Goal: Task Accomplishment & Management: Use online tool/utility

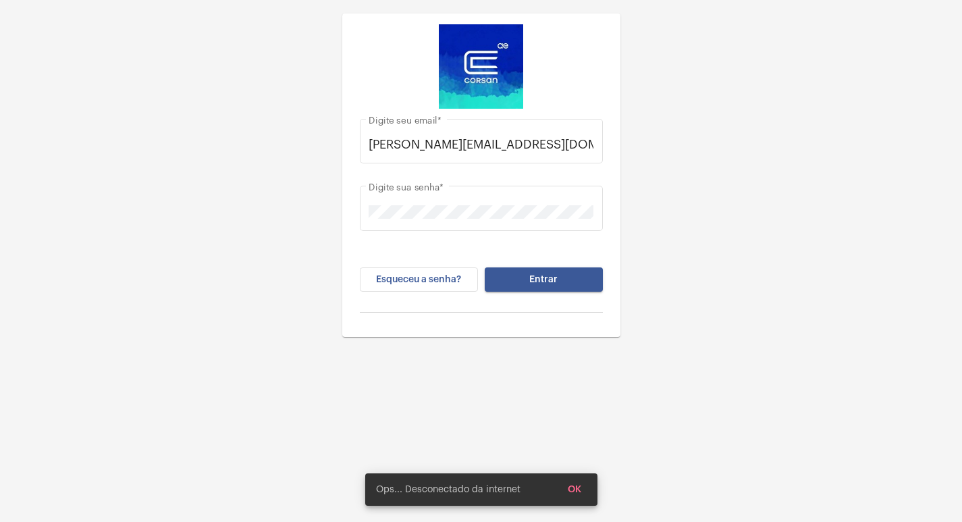
drag, startPoint x: 552, startPoint y: 290, endPoint x: 541, endPoint y: 277, distance: 16.8
click at [549, 285] on button "Entrar" at bounding box center [544, 279] width 118 height 24
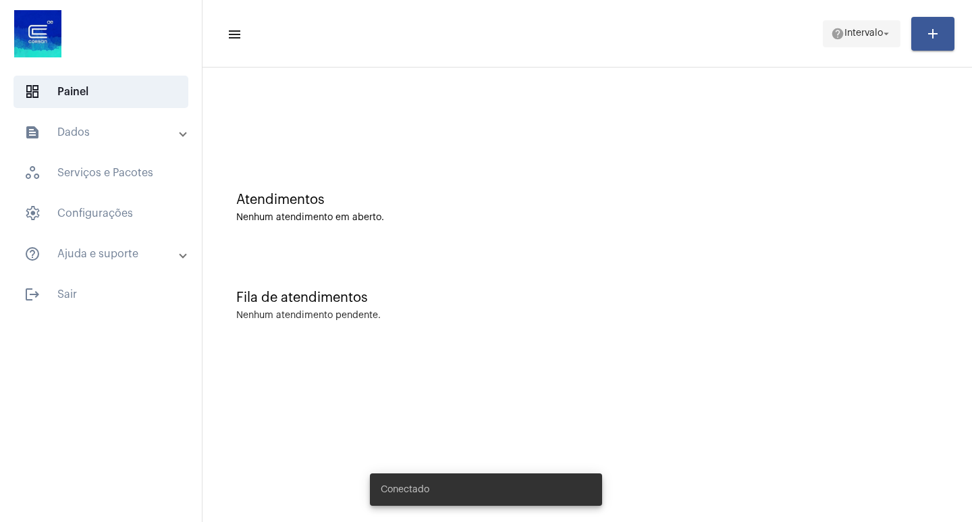
drag, startPoint x: 859, startPoint y: 30, endPoint x: 847, endPoint y: 45, distance: 19.2
click at [858, 31] on span "Intervalo" at bounding box center [864, 33] width 38 height 9
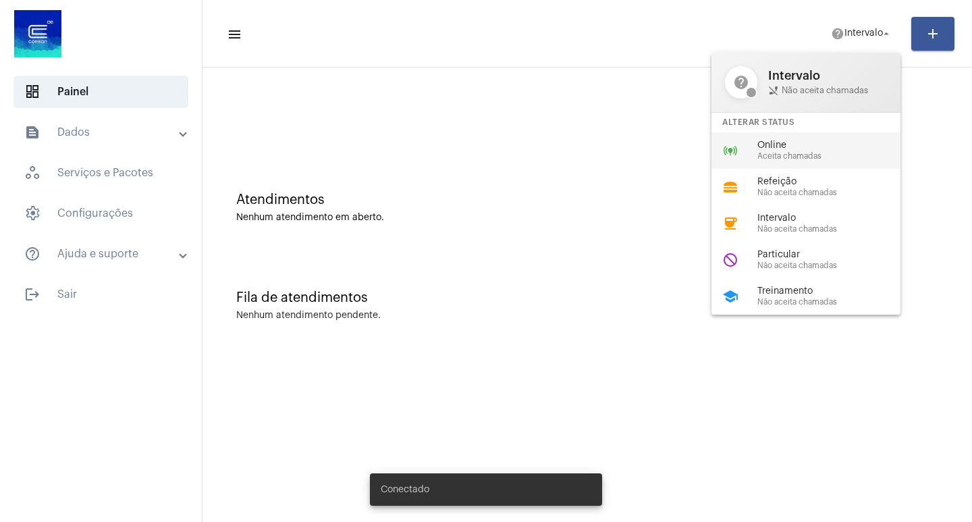
click at [770, 152] on span "Aceita chamadas" at bounding box center [835, 156] width 154 height 9
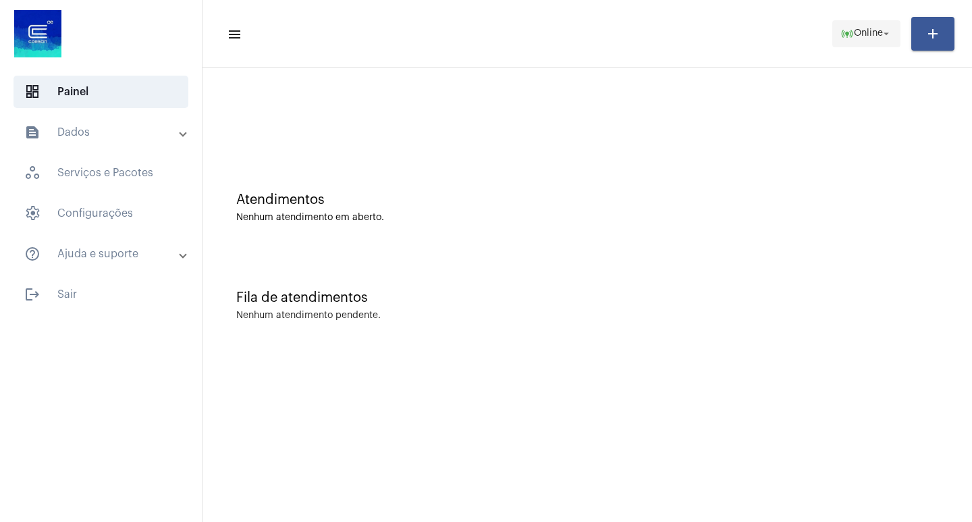
click at [854, 38] on span "Online" at bounding box center [868, 33] width 29 height 9
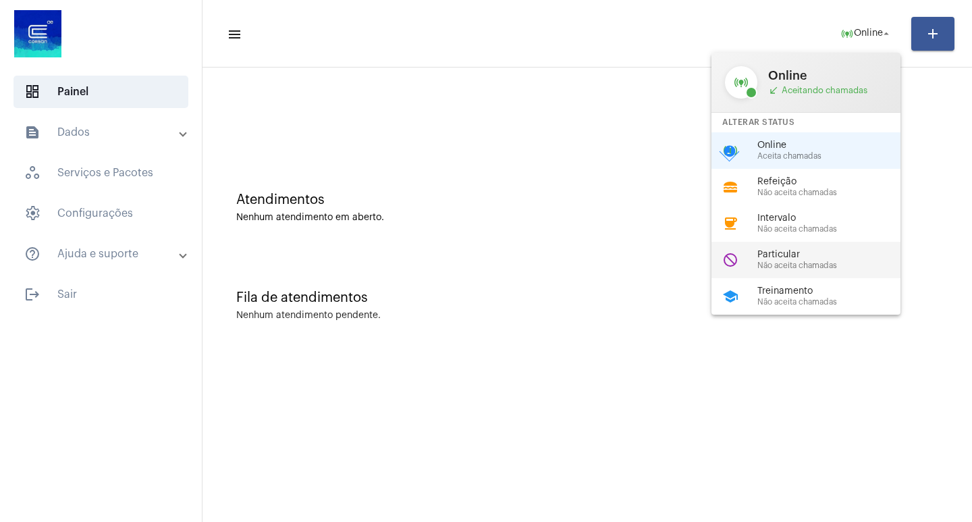
click at [785, 264] on span "Não aceita chamadas" at bounding box center [835, 265] width 154 height 9
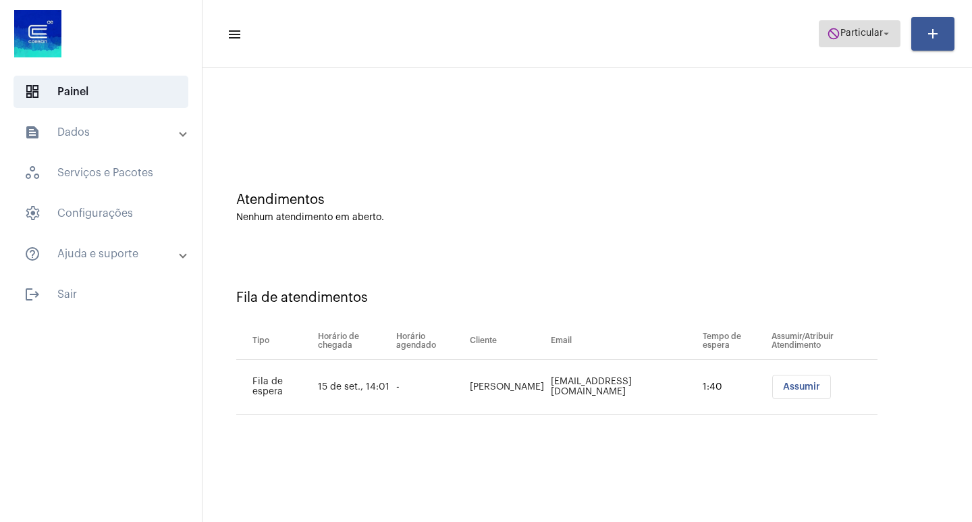
click at [873, 34] on span "Particular" at bounding box center [862, 33] width 43 height 9
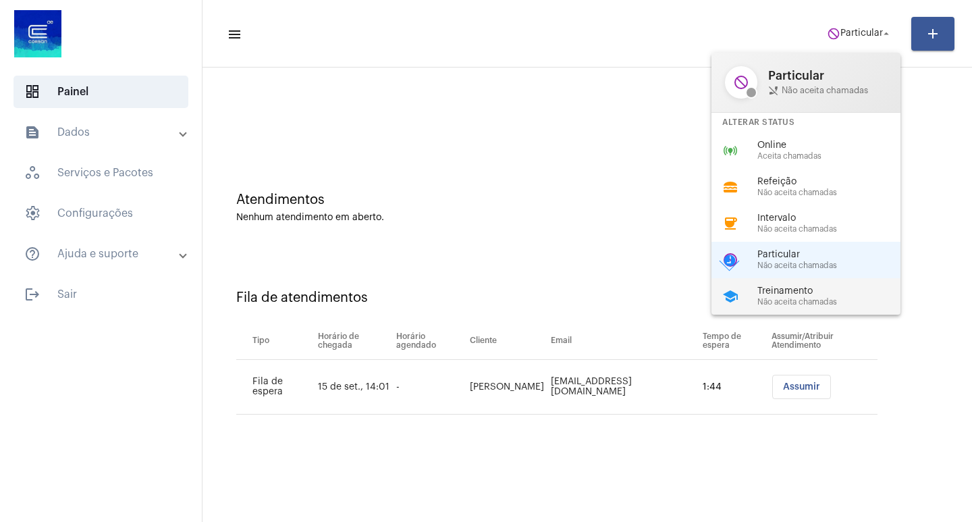
click at [788, 296] on span "Treinamento" at bounding box center [835, 291] width 154 height 10
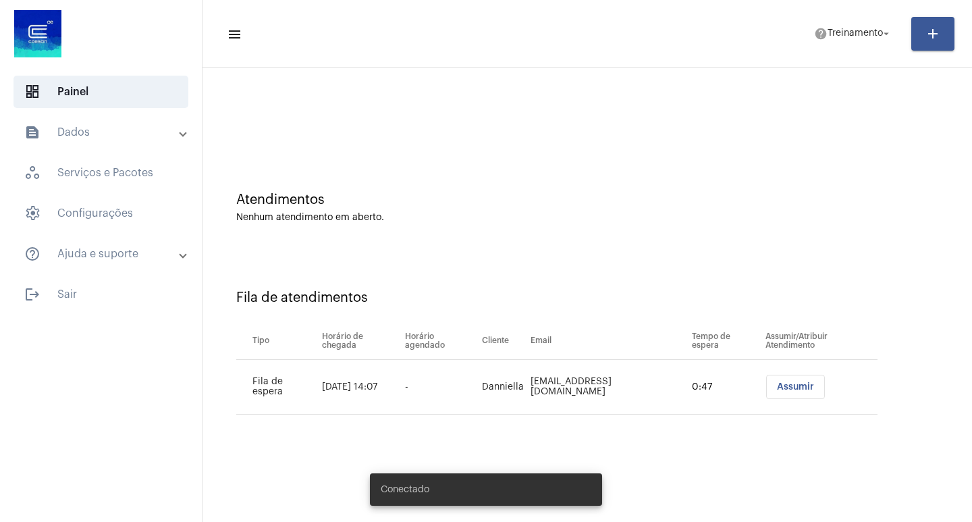
click at [784, 379] on button "Assumir" at bounding box center [795, 387] width 59 height 24
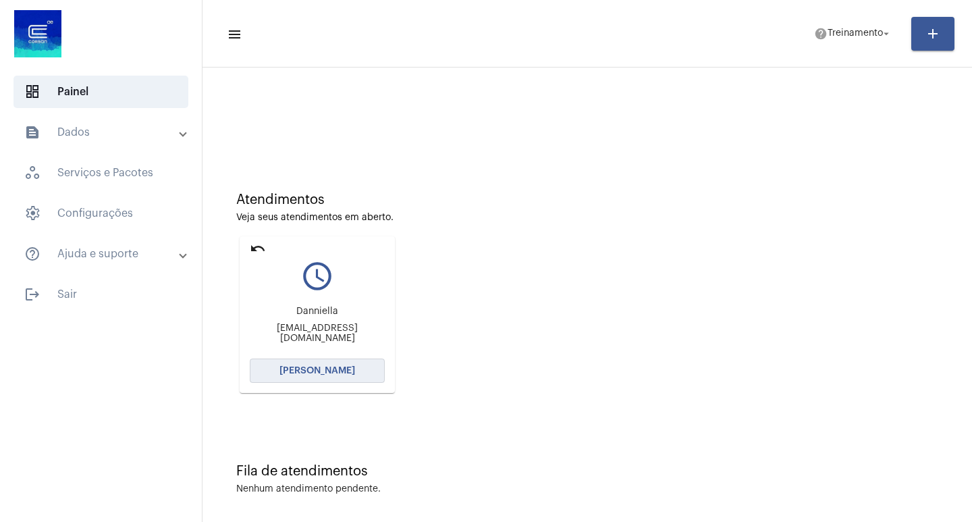
click at [323, 373] on span "Abrir Chamada" at bounding box center [318, 370] width 76 height 9
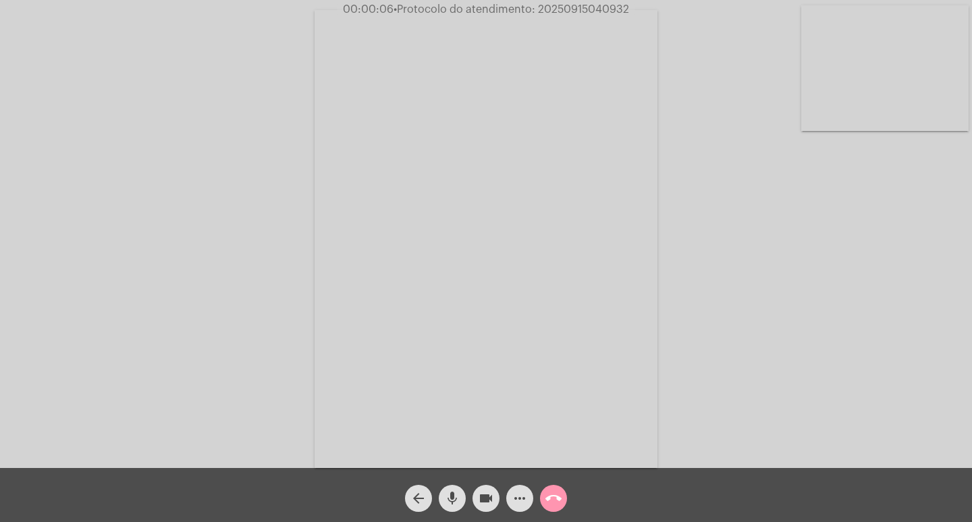
click at [868, 321] on div "Acessando Câmera e Microfone..." at bounding box center [486, 237] width 970 height 468
click at [556, 498] on mat-icon "call_end" at bounding box center [554, 498] width 16 height 16
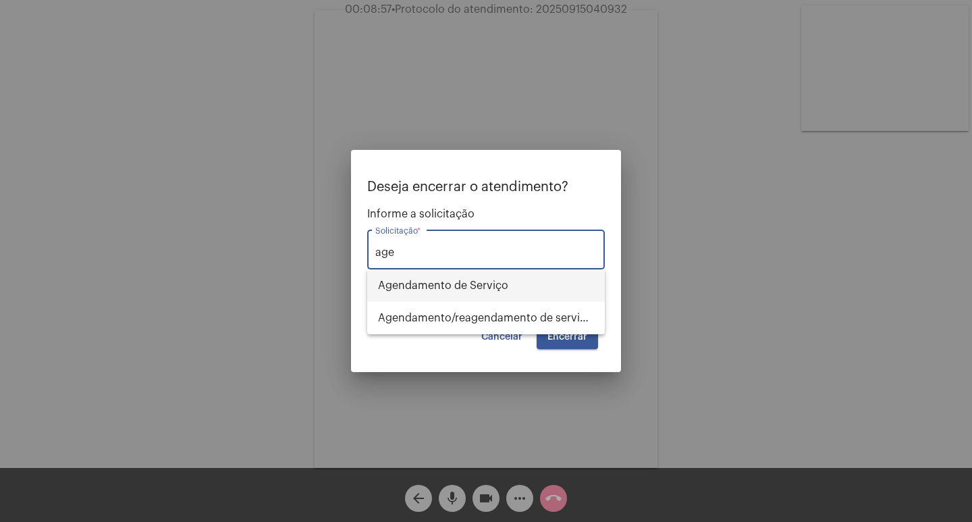
drag, startPoint x: 457, startPoint y: 281, endPoint x: 505, endPoint y: 305, distance: 53.4
click at [460, 282] on span "Agendamento de Serviço" at bounding box center [486, 285] width 216 height 32
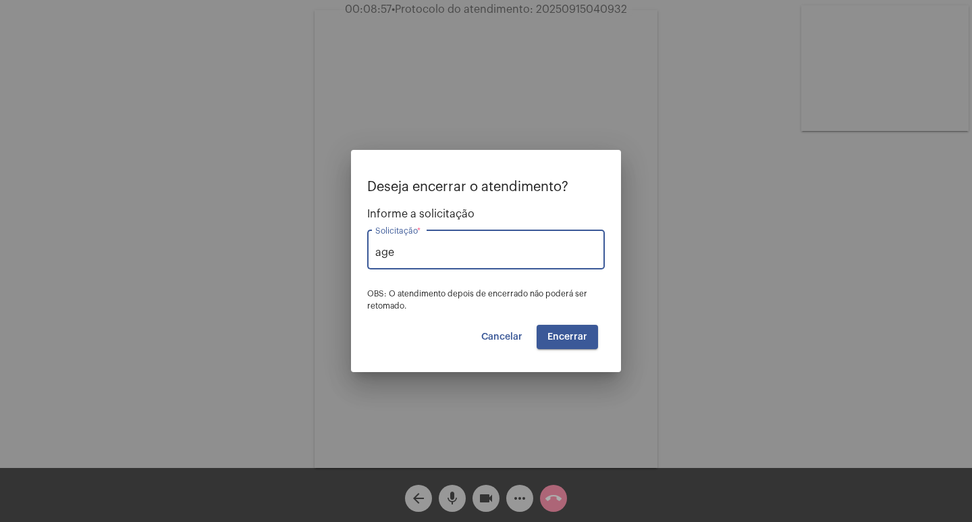
type input "Agendamento de Serviço"
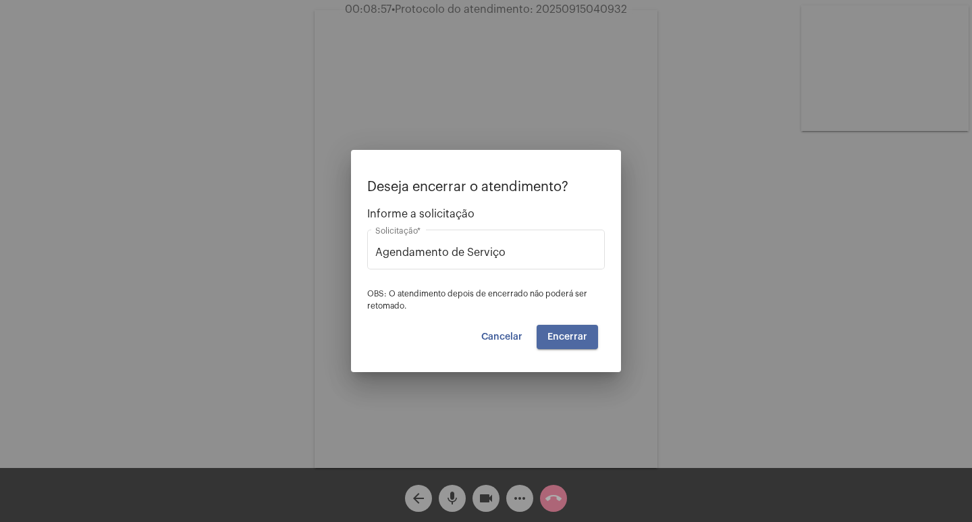
click at [576, 335] on span "Encerrar" at bounding box center [568, 336] width 40 height 9
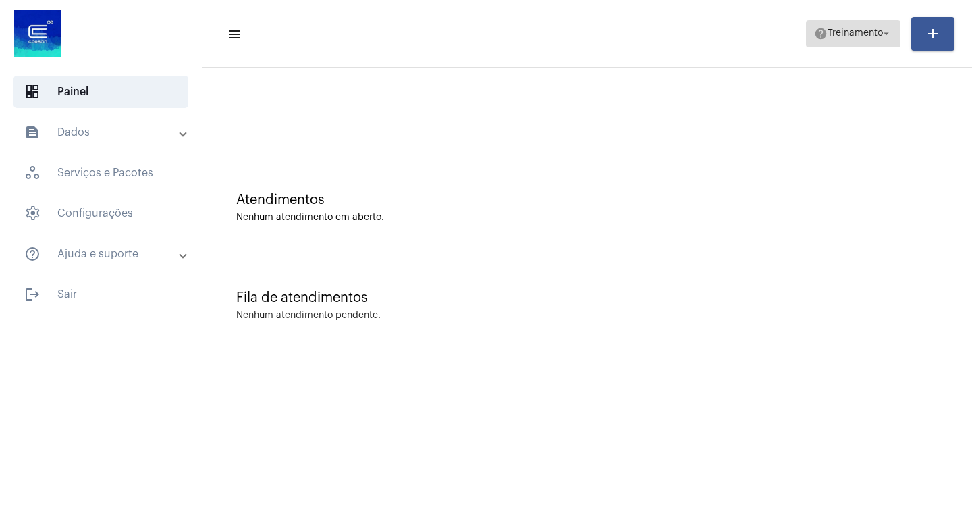
click at [876, 30] on span "Treinamento" at bounding box center [855, 33] width 55 height 9
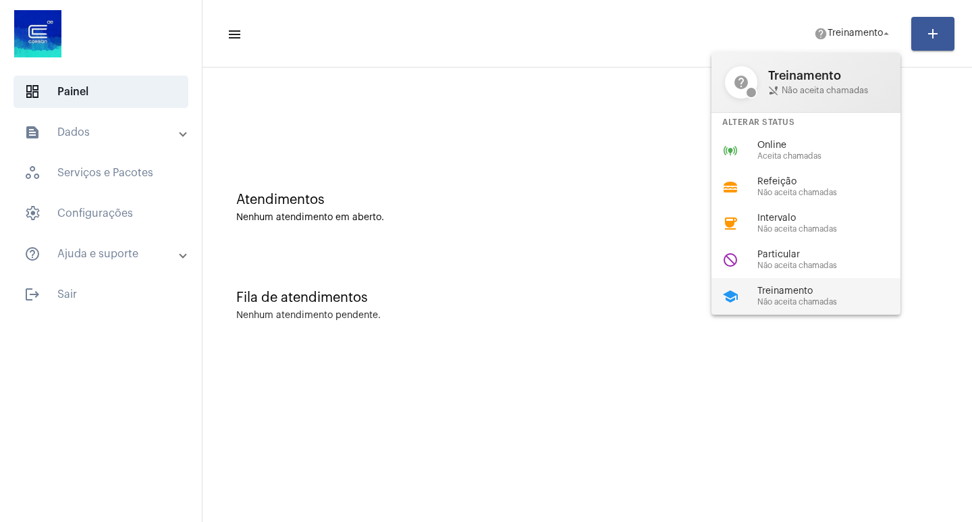
click at [804, 300] on span "Não aceita chamadas" at bounding box center [835, 302] width 154 height 9
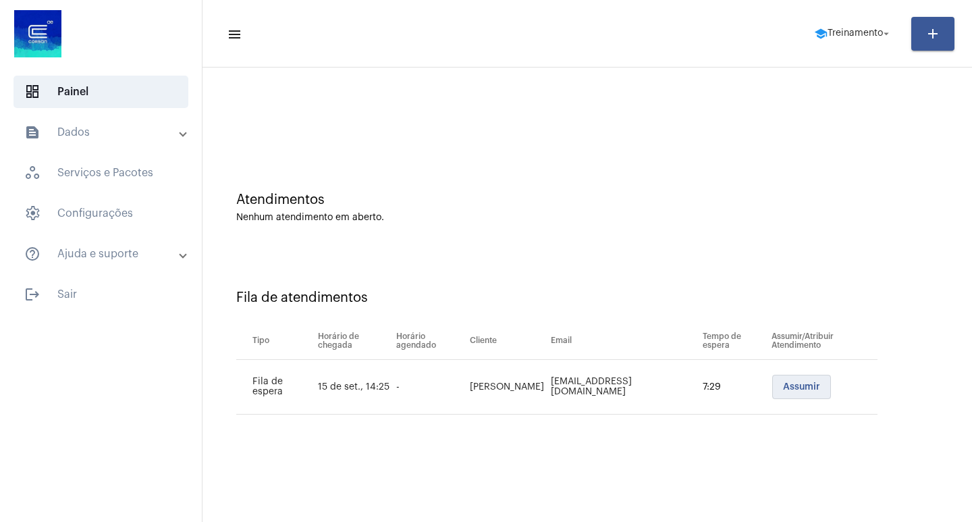
click at [796, 388] on span "Assumir" at bounding box center [801, 386] width 37 height 9
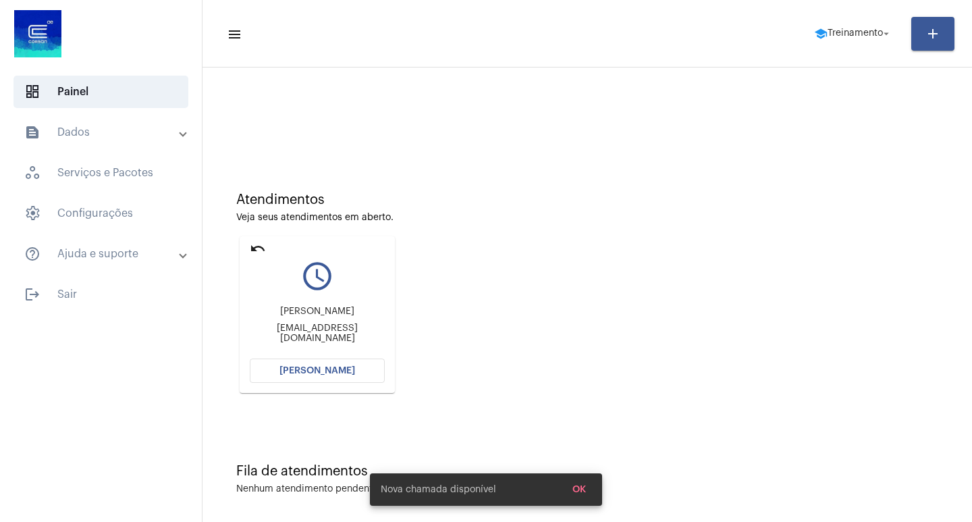
click at [311, 378] on button "Abrir Chamada" at bounding box center [317, 371] width 135 height 24
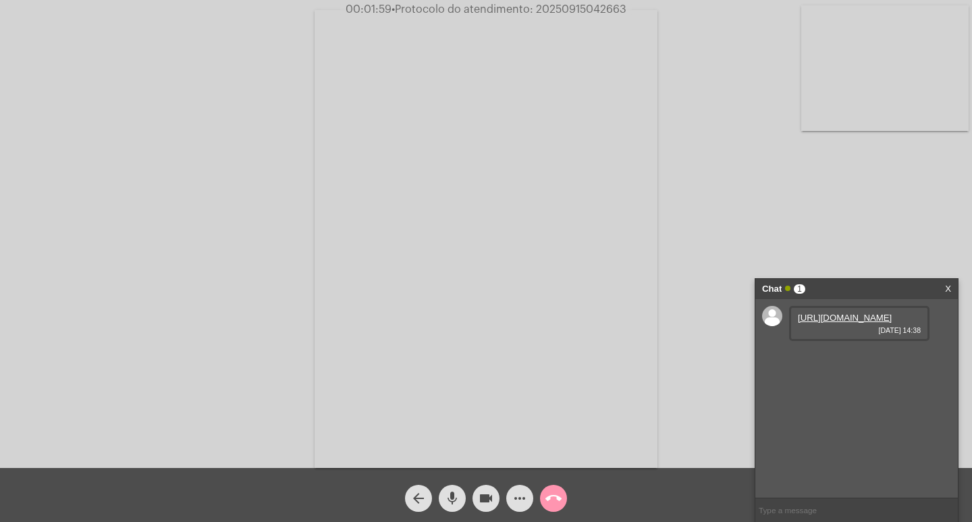
click at [810, 323] on link "https://neft-transfer-bucket.s3.amazonaws.com/temp-ca5f615b-c257-c8f6-a02c-40d1…" at bounding box center [845, 318] width 94 height 10
click at [556, 500] on mat-icon "call_end" at bounding box center [554, 498] width 16 height 16
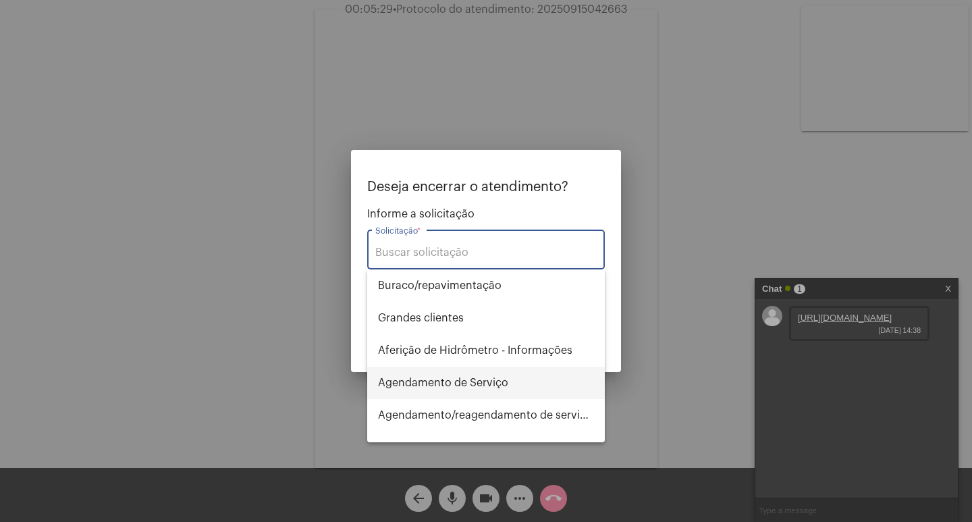
click at [460, 385] on span "Agendamento de Serviço" at bounding box center [486, 383] width 216 height 32
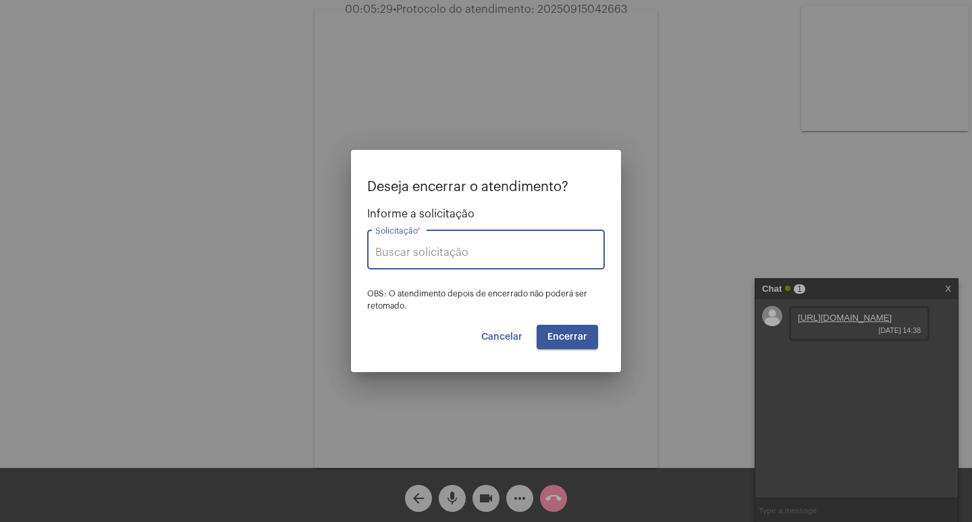
type input "Agendamento de Serviço"
click at [566, 339] on span "Encerrar" at bounding box center [568, 336] width 40 height 9
click at [575, 331] on button "Encerrar" at bounding box center [567, 337] width 61 height 24
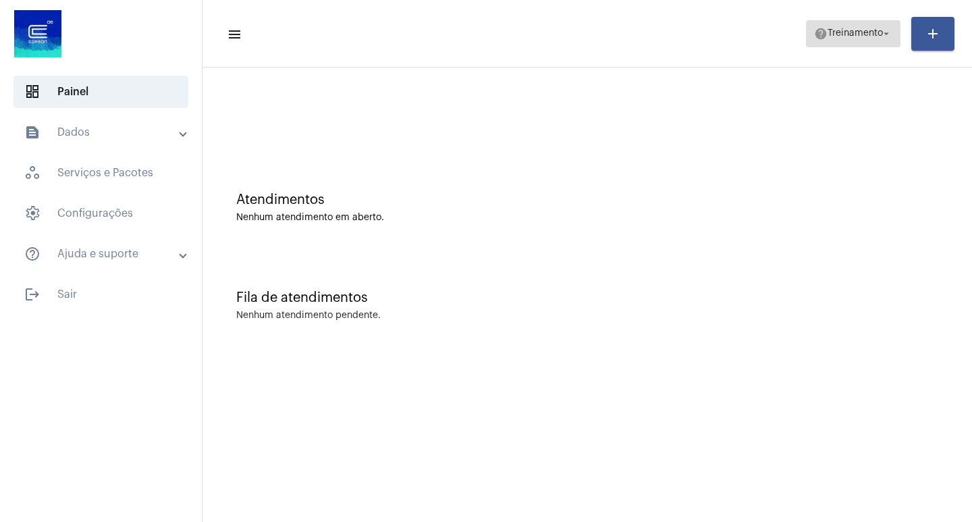
drag, startPoint x: 864, startPoint y: 29, endPoint x: 858, endPoint y: 43, distance: 14.5
click at [864, 29] on span "Treinamento" at bounding box center [855, 33] width 55 height 9
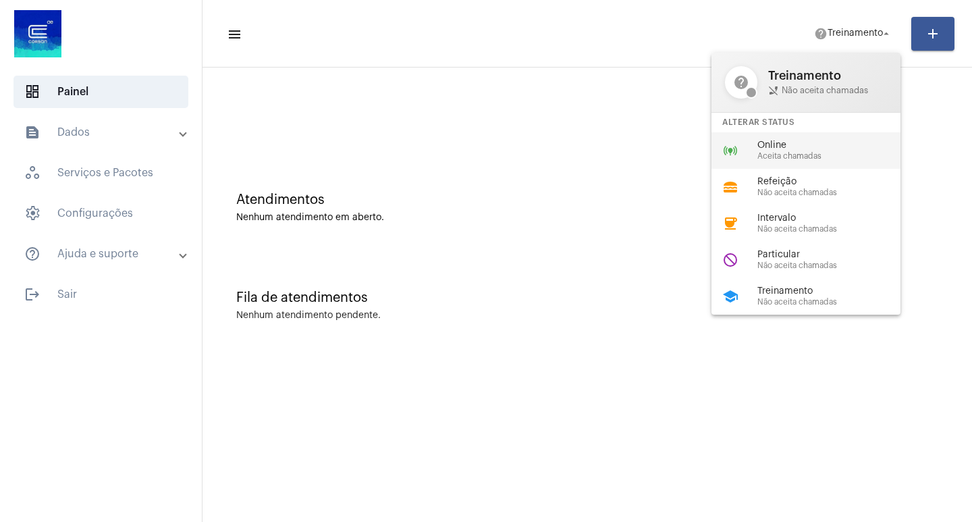
click at [788, 153] on span "Aceita chamadas" at bounding box center [835, 156] width 154 height 9
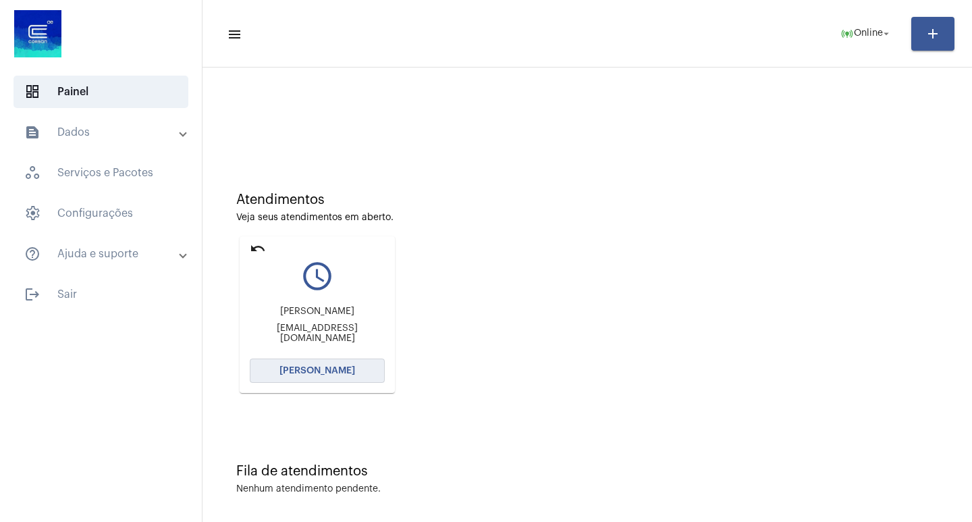
click at [319, 366] on span "[PERSON_NAME]" at bounding box center [318, 370] width 76 height 9
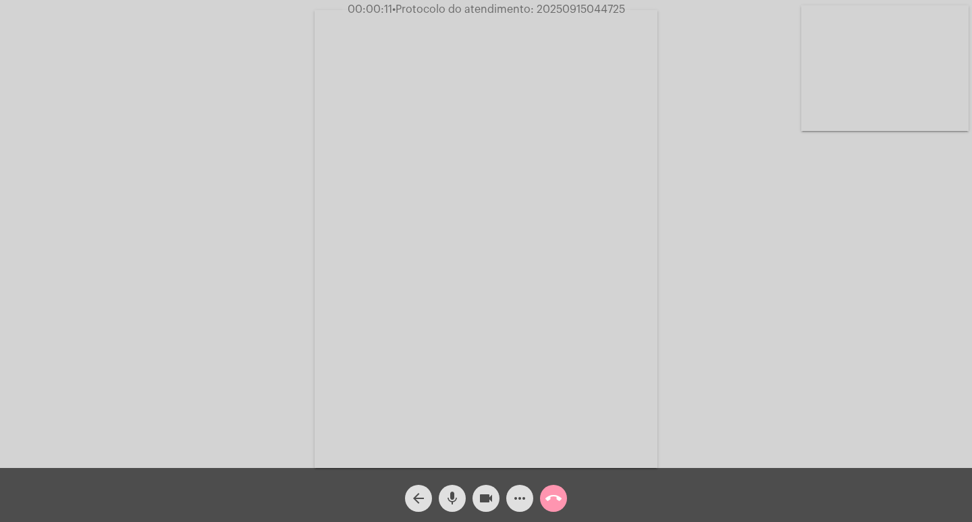
click at [562, 506] on button "call_end" at bounding box center [553, 498] width 27 height 27
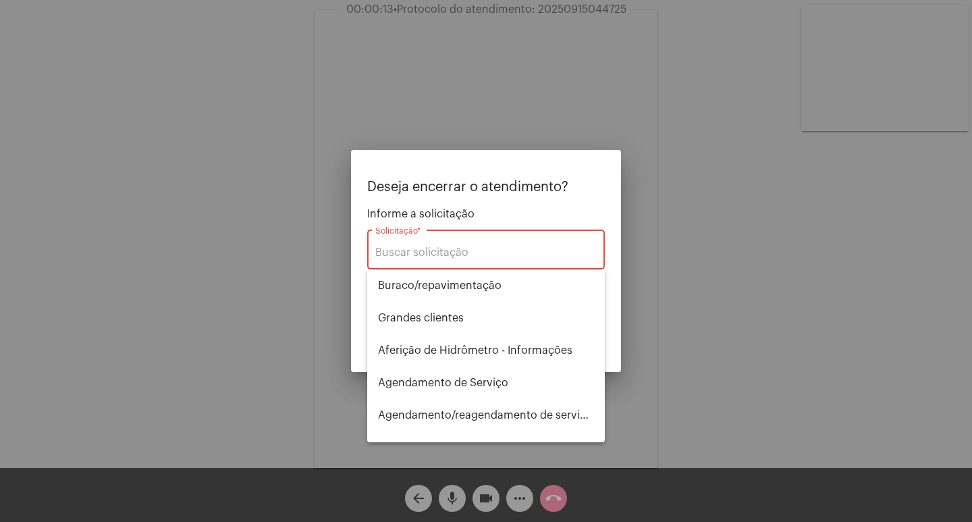
click at [439, 245] on div "Solicitação *" at bounding box center [485, 248] width 221 height 43
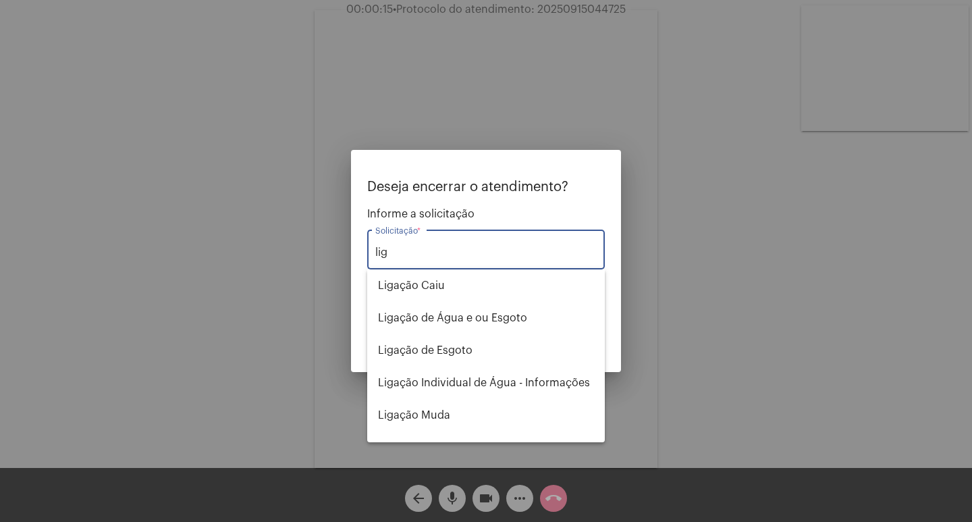
type input "liga"
click at [720, 365] on div at bounding box center [486, 261] width 972 height 522
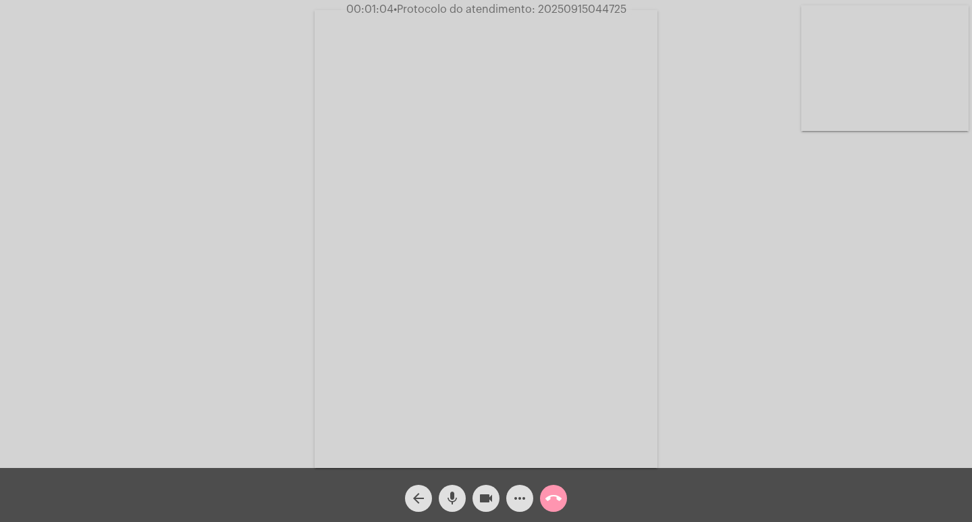
click at [521, 499] on mat-icon "more_horiz" at bounding box center [520, 498] width 16 height 16
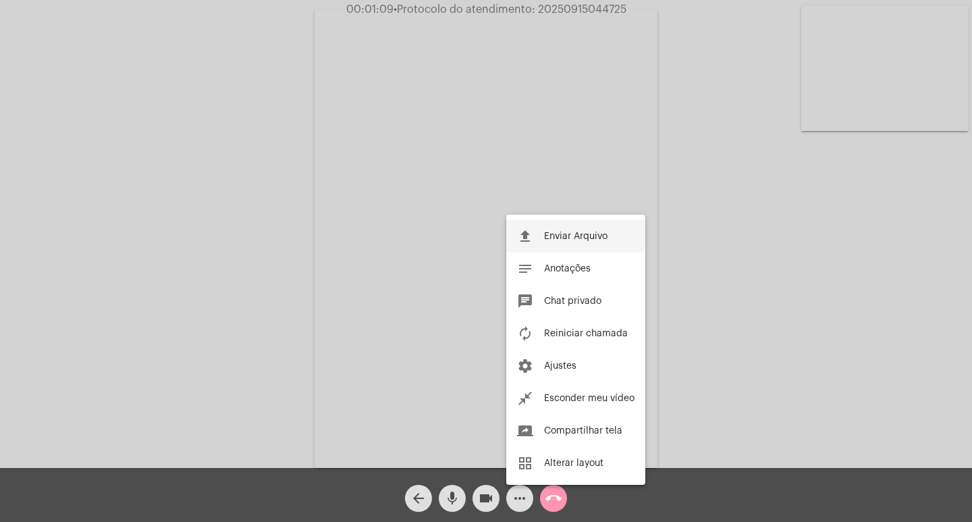
click at [551, 232] on span "Enviar Arquivo" at bounding box center [575, 236] width 63 height 9
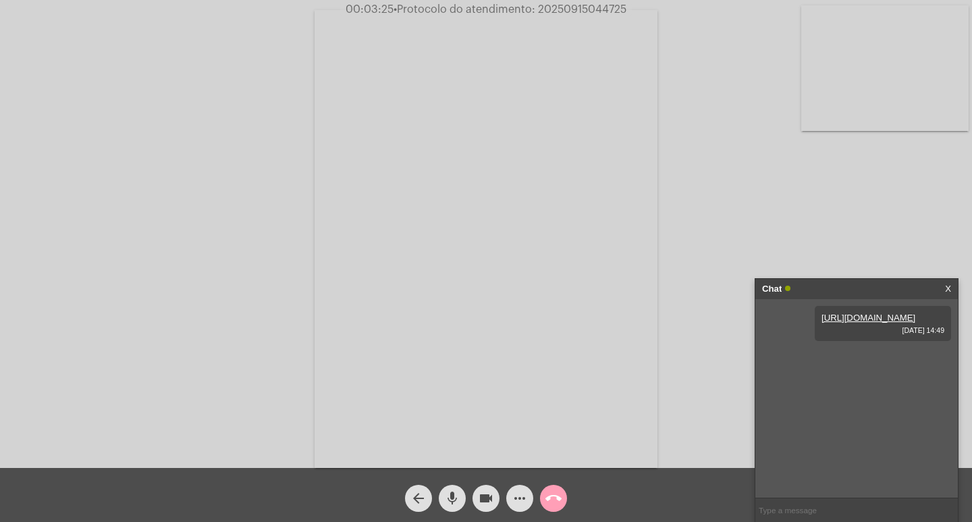
click at [552, 498] on mat-icon "call_end" at bounding box center [554, 498] width 16 height 16
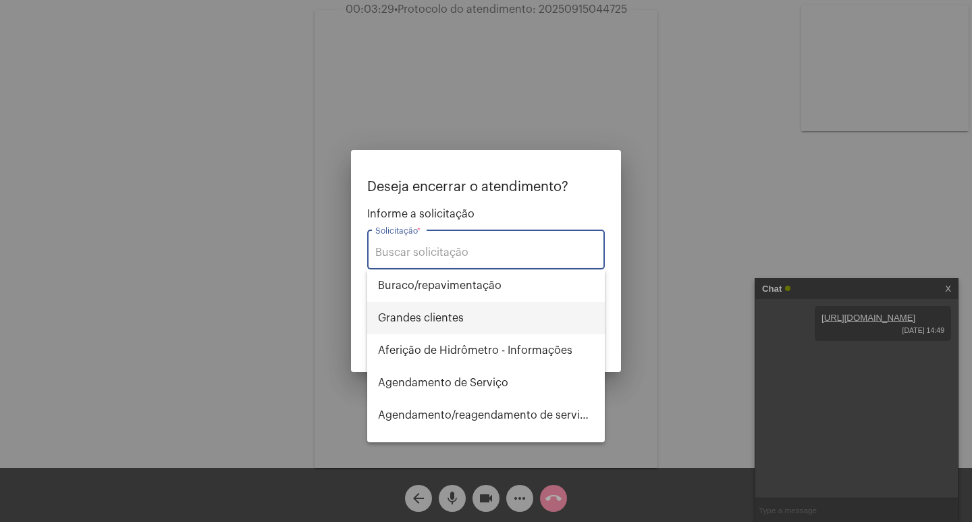
click at [422, 321] on span "⁠Grandes clientes" at bounding box center [486, 318] width 216 height 32
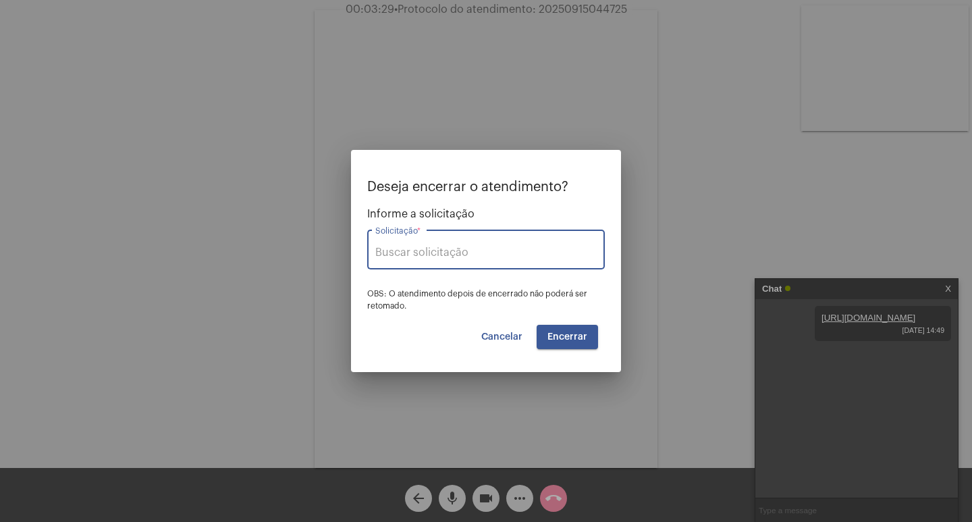
type input "⁠Grandes clientes"
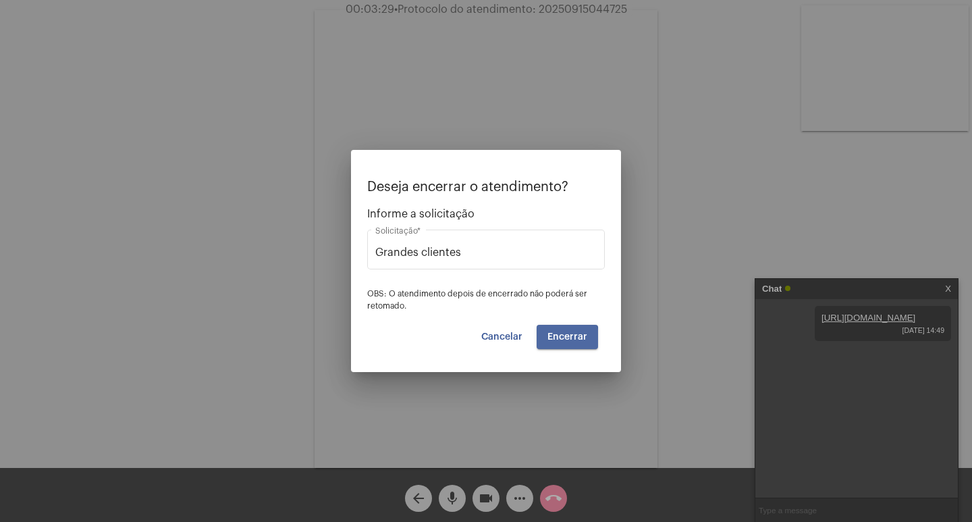
click at [550, 342] on button "Encerrar" at bounding box center [567, 337] width 61 height 24
click at [556, 336] on span "Encerrar" at bounding box center [568, 336] width 40 height 9
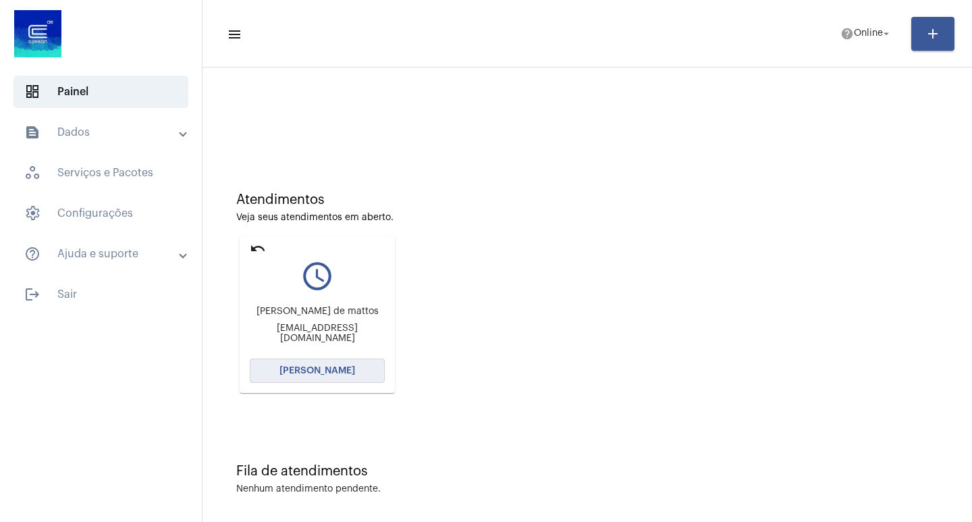
click at [324, 368] on span "[PERSON_NAME]" at bounding box center [318, 370] width 76 height 9
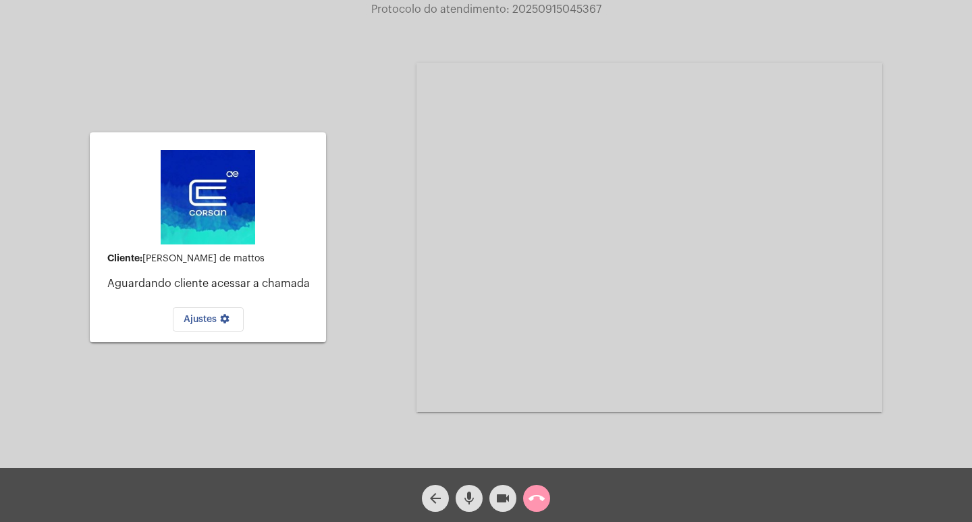
click at [535, 496] on mat-icon "call_end" at bounding box center [537, 498] width 16 height 16
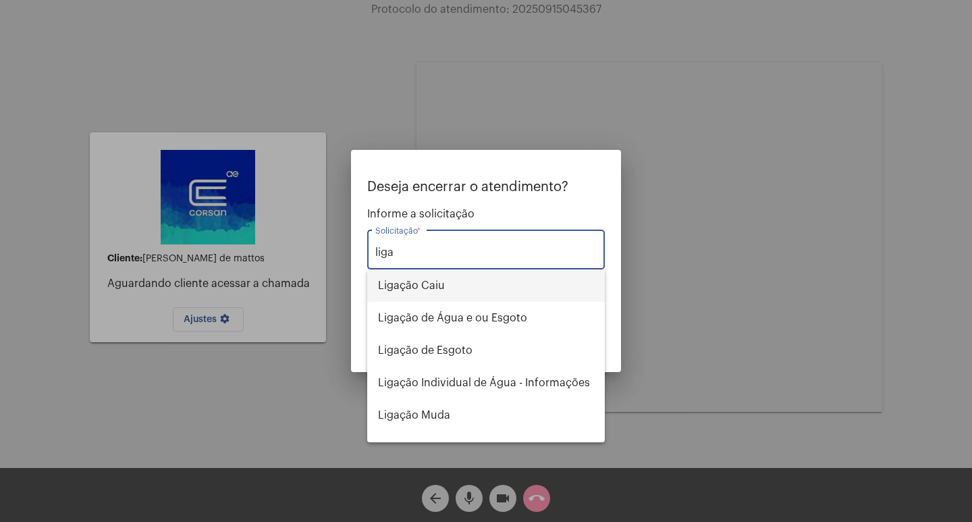
click at [415, 272] on span "Ligação Caiu" at bounding box center [486, 285] width 216 height 32
type input "Ligação Caiu"
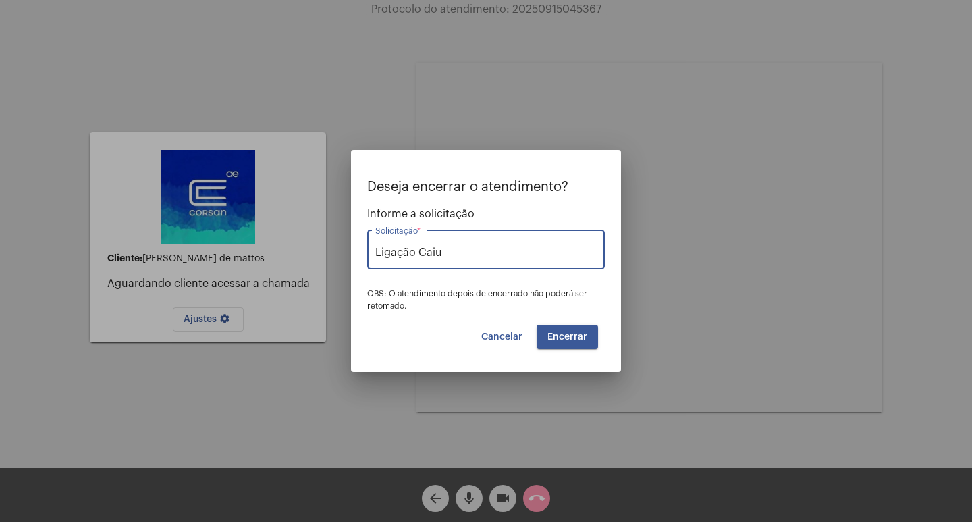
click at [565, 335] on span "Encerrar" at bounding box center [568, 336] width 40 height 9
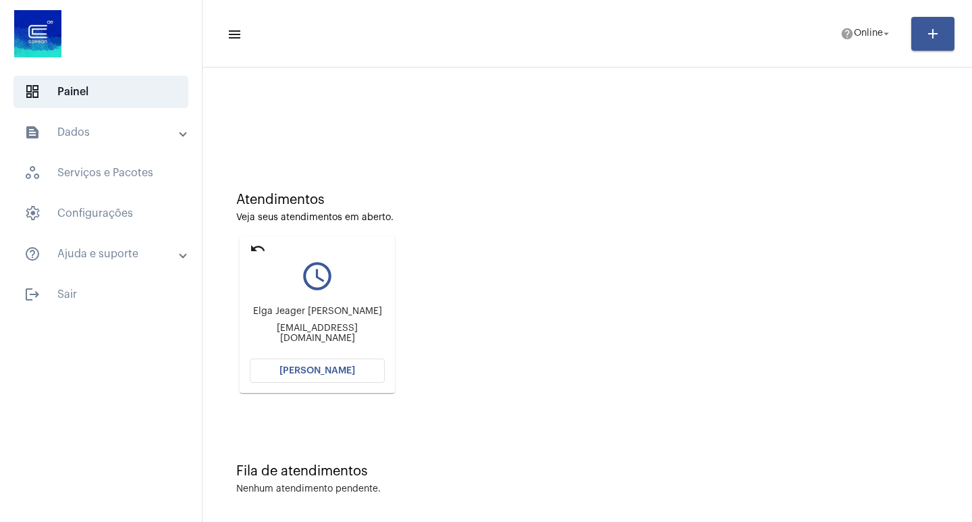
click at [298, 362] on button "[PERSON_NAME]" at bounding box center [317, 371] width 135 height 24
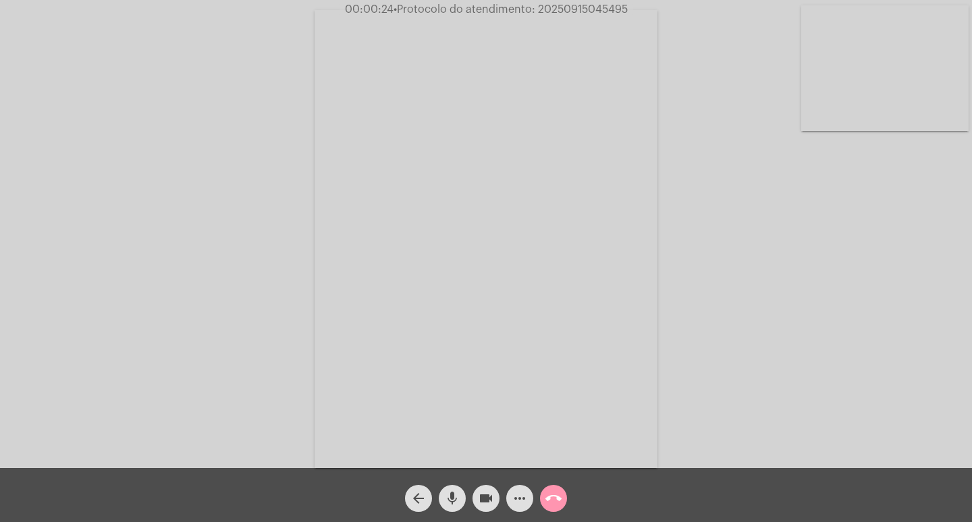
click at [424, 500] on mat-icon "arrow_back" at bounding box center [419, 498] width 16 height 16
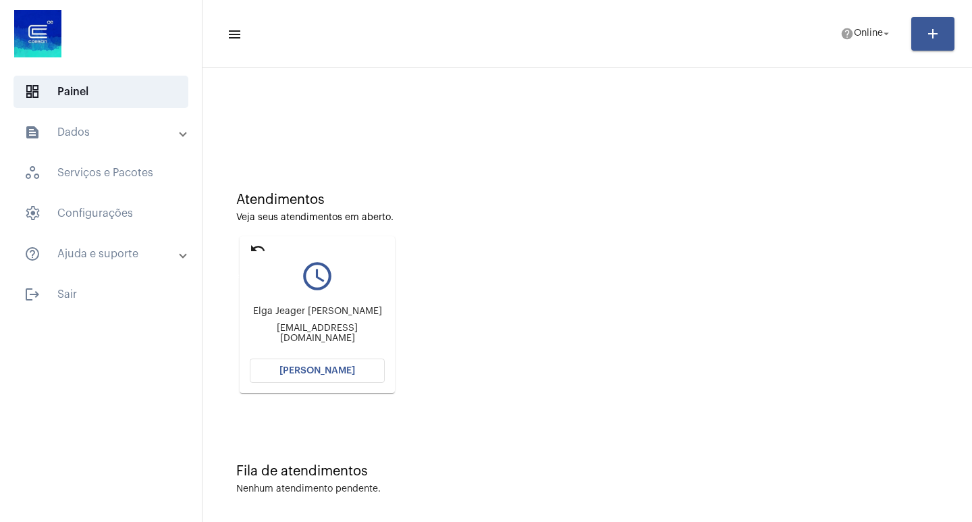
click at [259, 249] on mat-icon "undo" at bounding box center [258, 248] width 16 height 16
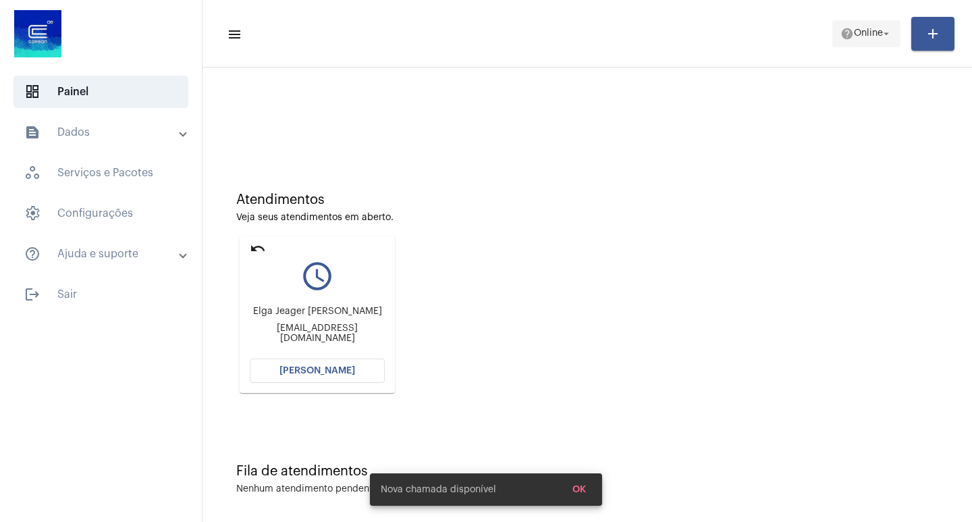
drag, startPoint x: 835, startPoint y: 41, endPoint x: 866, endPoint y: 39, distance: 31.8
click at [841, 41] on button "help Online arrow_drop_down" at bounding box center [866, 33] width 68 height 27
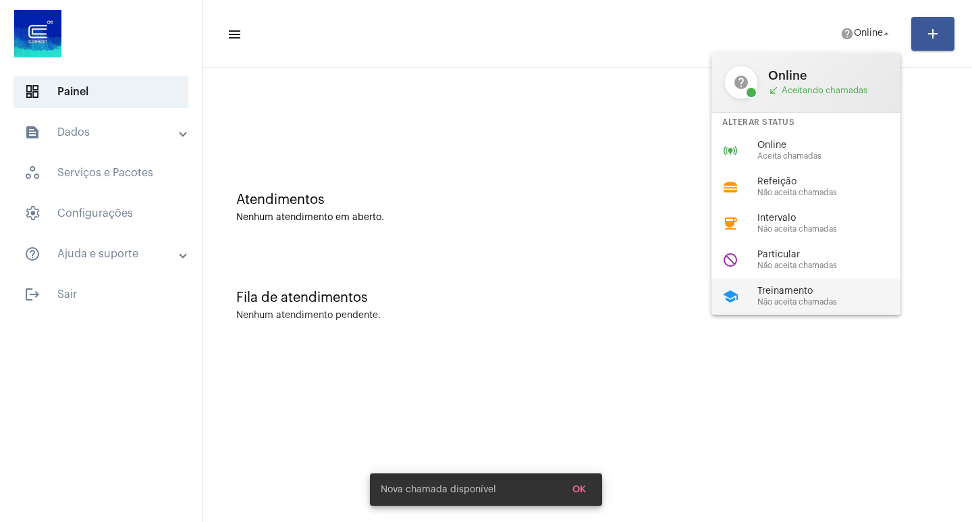
click at [802, 302] on span "Não aceita chamadas" at bounding box center [835, 302] width 154 height 9
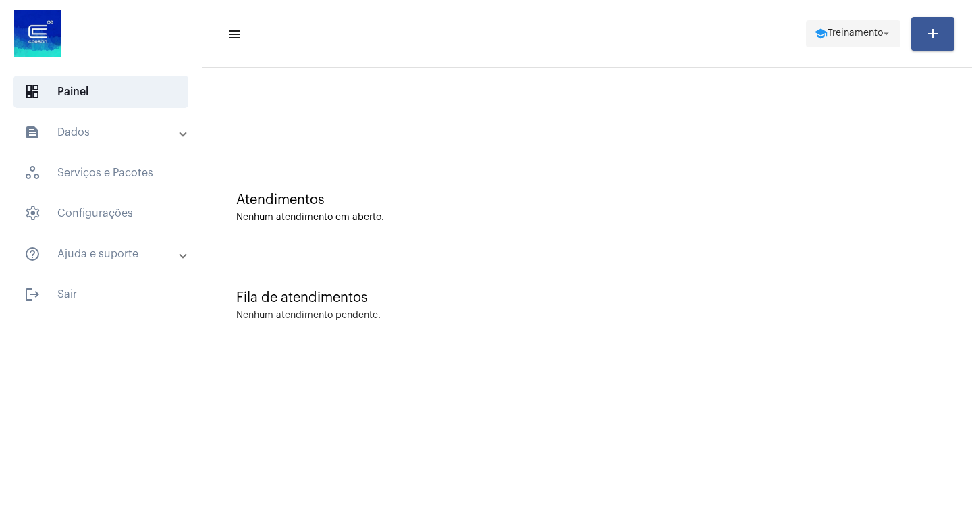
click at [849, 46] on button "school Treinamento arrow_drop_down" at bounding box center [853, 33] width 95 height 27
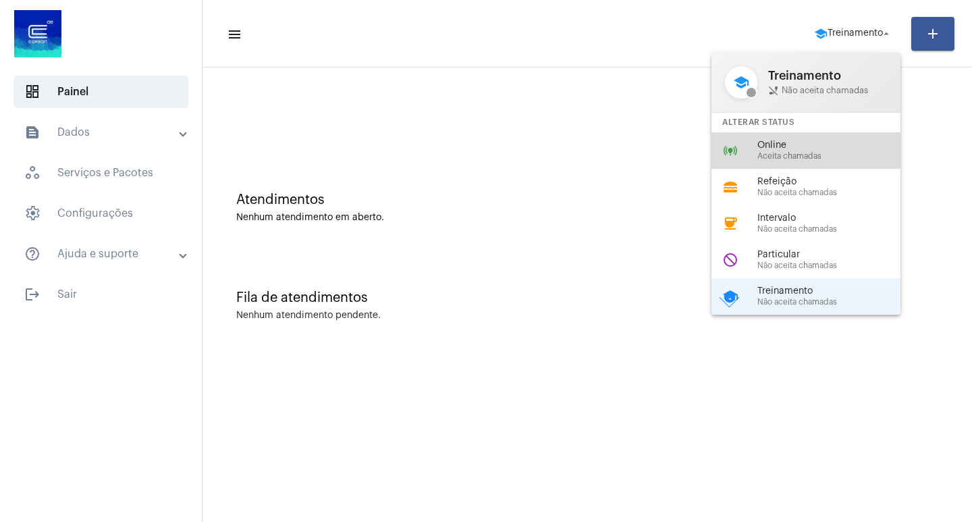
click at [774, 147] on span "Online" at bounding box center [835, 145] width 154 height 10
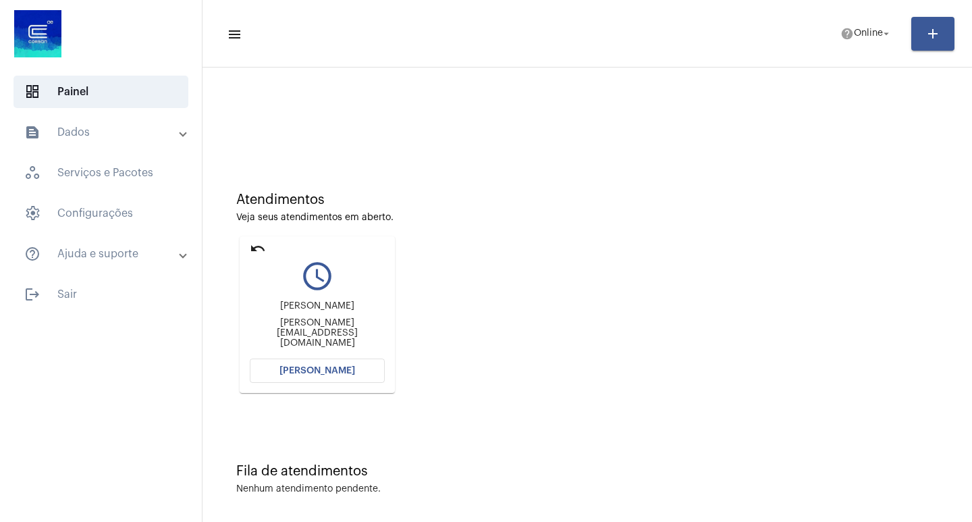
click at [307, 367] on span "[PERSON_NAME]" at bounding box center [318, 370] width 76 height 9
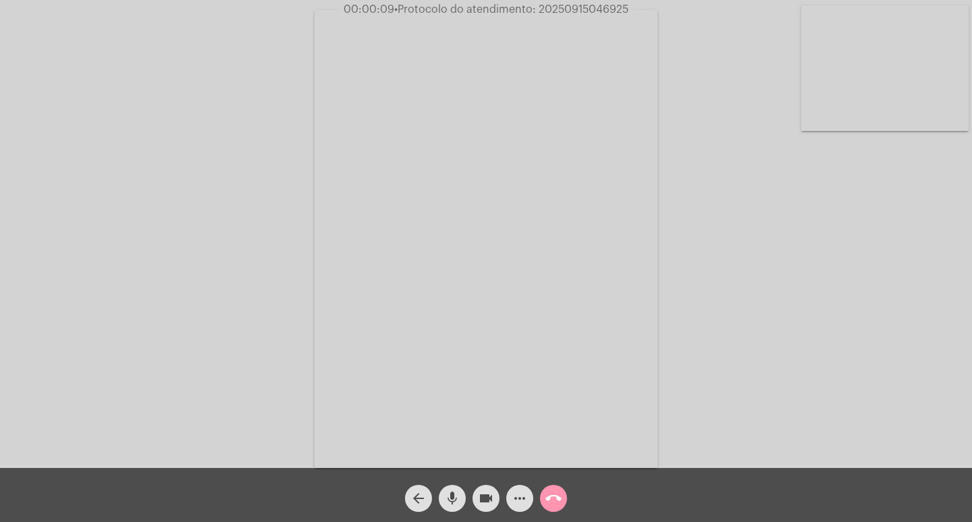
click at [893, 315] on div "Acessando Câmera e Microfone..." at bounding box center [486, 237] width 970 height 468
click at [556, 496] on mat-icon "call_end" at bounding box center [554, 498] width 16 height 16
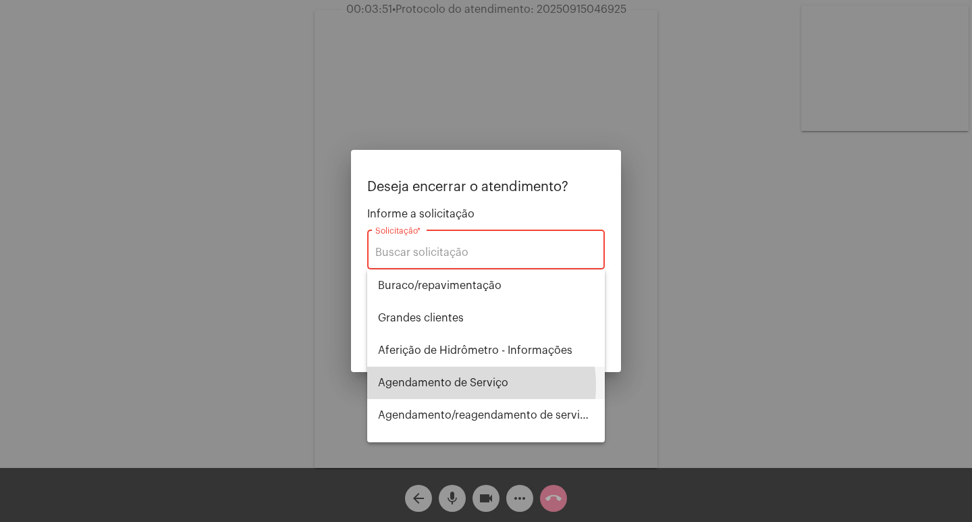
drag, startPoint x: 462, startPoint y: 385, endPoint x: 477, endPoint y: 378, distance: 16.3
click at [463, 385] on span "Agendamento de Serviço" at bounding box center [486, 383] width 216 height 32
type input "Agendamento de Serviço"
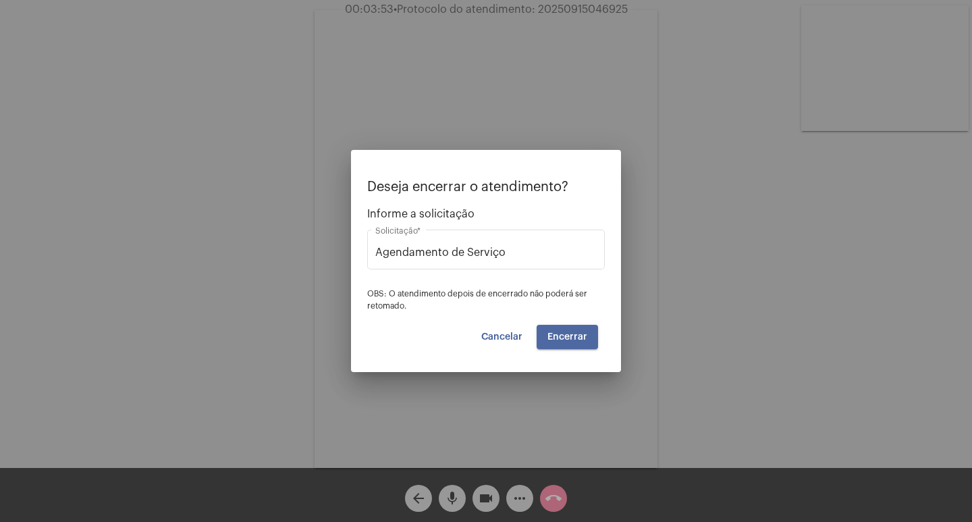
click at [564, 331] on button "Encerrar" at bounding box center [567, 337] width 61 height 24
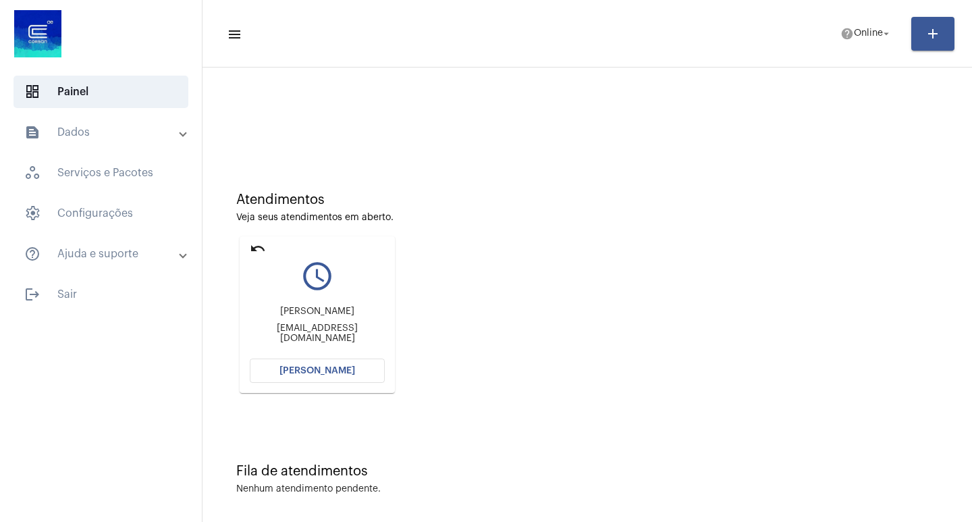
click at [323, 368] on span "[PERSON_NAME]" at bounding box center [318, 370] width 76 height 9
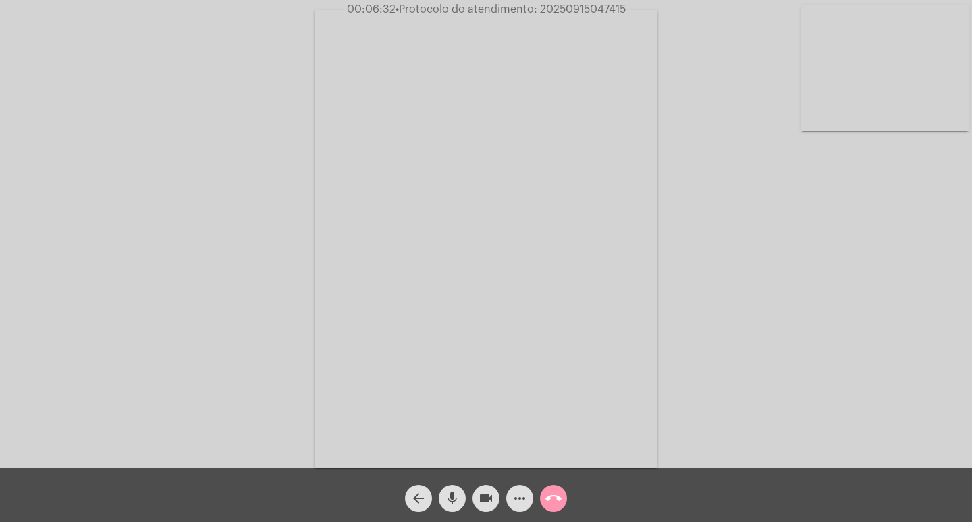
drag, startPoint x: 446, startPoint y: 500, endPoint x: 479, endPoint y: 504, distance: 33.3
click at [446, 500] on mat-icon "mic" at bounding box center [452, 498] width 16 height 16
click at [484, 503] on mat-icon "videocam" at bounding box center [486, 498] width 16 height 16
click at [450, 496] on mat-icon "mic_off" at bounding box center [452, 498] width 16 height 16
click at [485, 498] on mat-icon "videocam_off" at bounding box center [486, 498] width 16 height 16
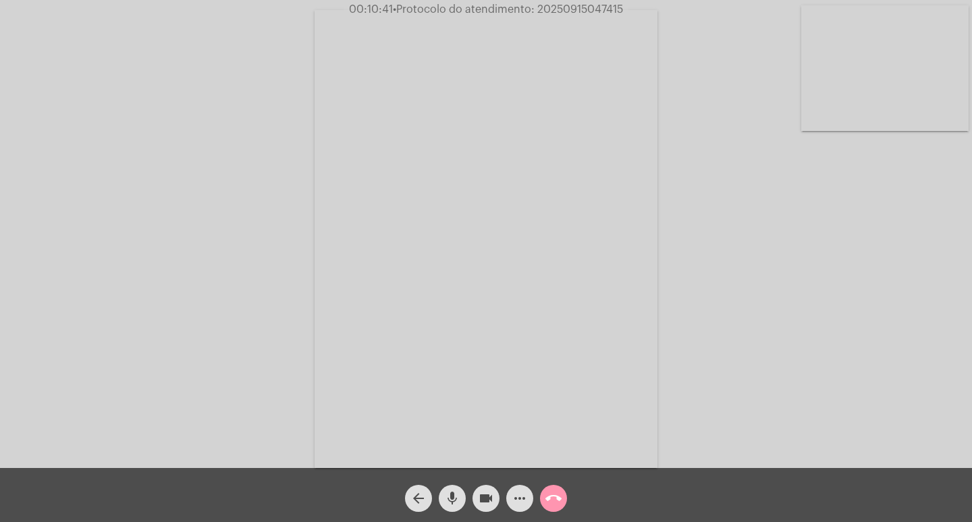
click at [550, 497] on mat-icon "call_end" at bounding box center [554, 498] width 16 height 16
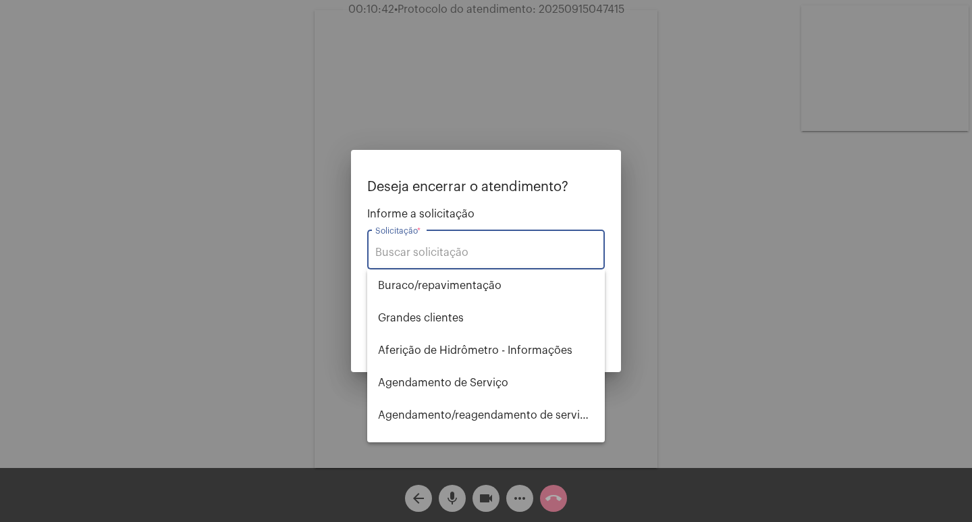
click at [461, 247] on input "Solicitação *" at bounding box center [485, 252] width 221 height 12
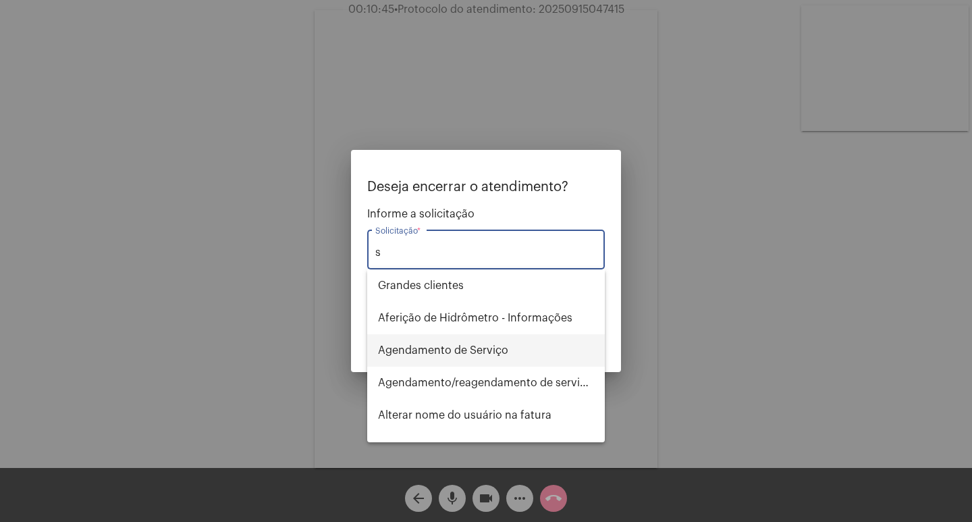
drag, startPoint x: 454, startPoint y: 353, endPoint x: 508, endPoint y: 354, distance: 54.0
click at [455, 353] on span "Agendamento de Serviço" at bounding box center [486, 350] width 216 height 32
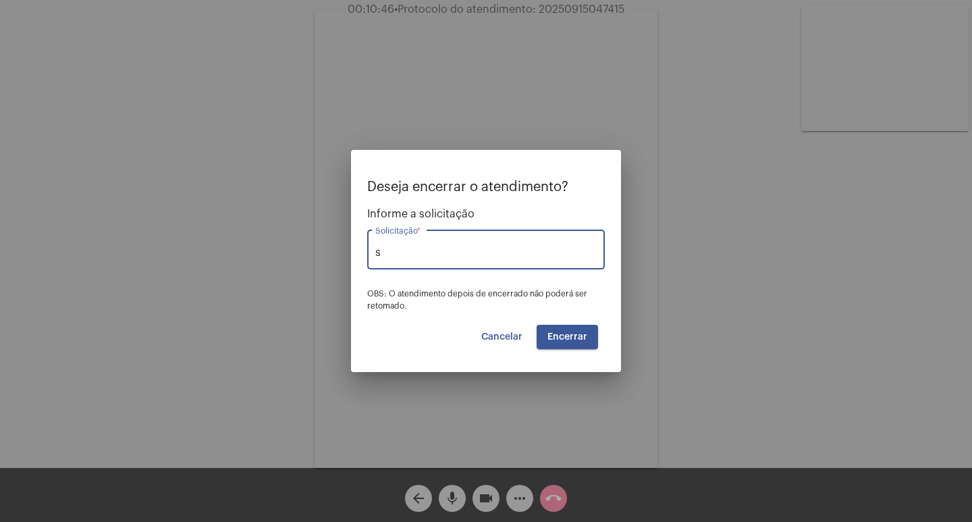
type input "Agendamento de Serviço"
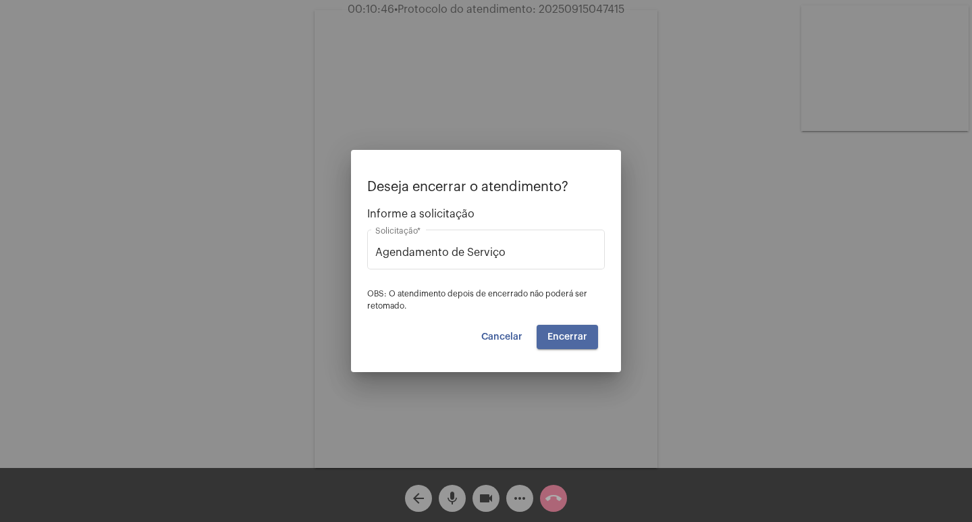
click at [562, 338] on span "Encerrar" at bounding box center [568, 336] width 40 height 9
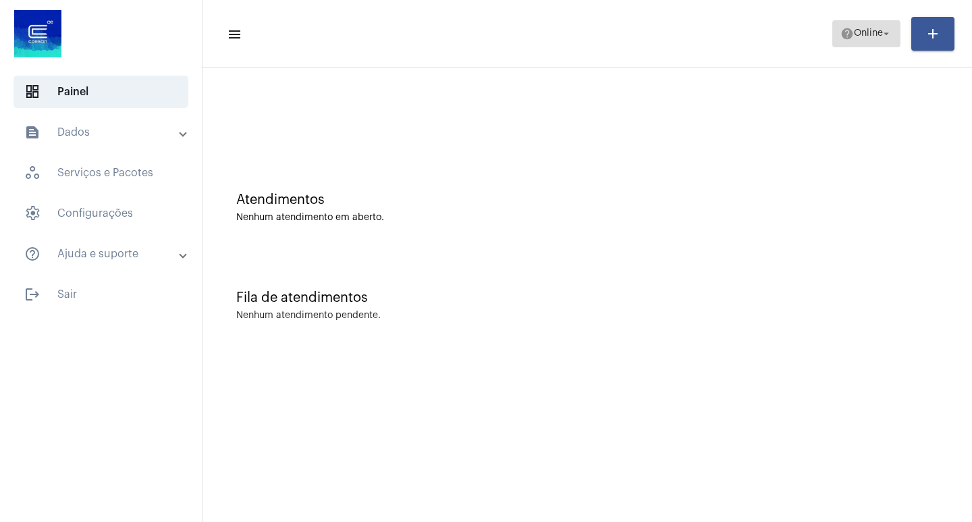
click at [857, 32] on span "Online" at bounding box center [868, 33] width 29 height 9
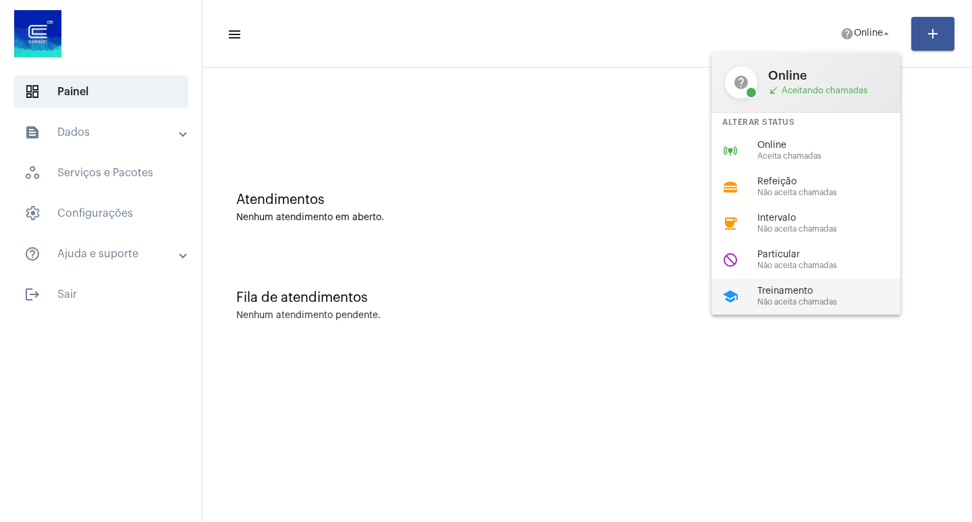
click at [772, 309] on div "school Treinamento Não aceita chamadas" at bounding box center [817, 296] width 211 height 36
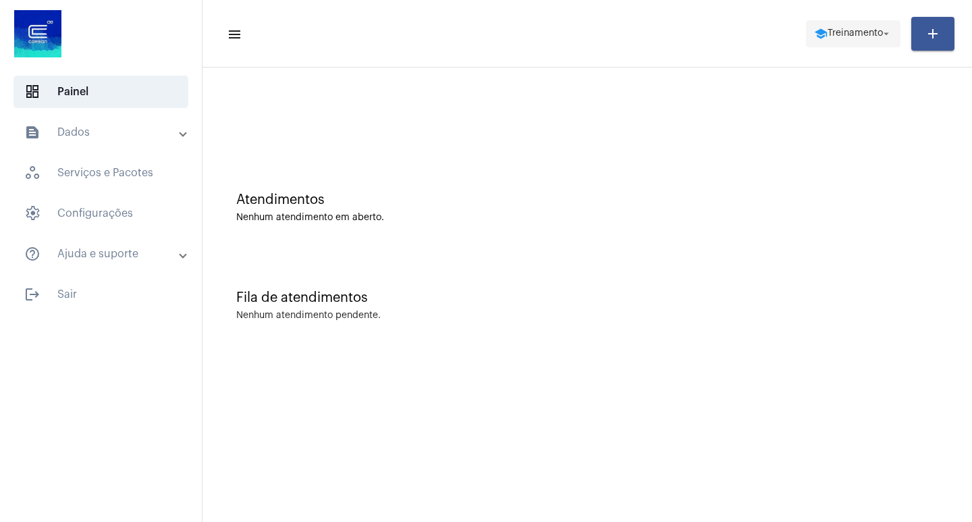
click at [842, 39] on span "school Treinamento arrow_drop_down" at bounding box center [853, 33] width 78 height 24
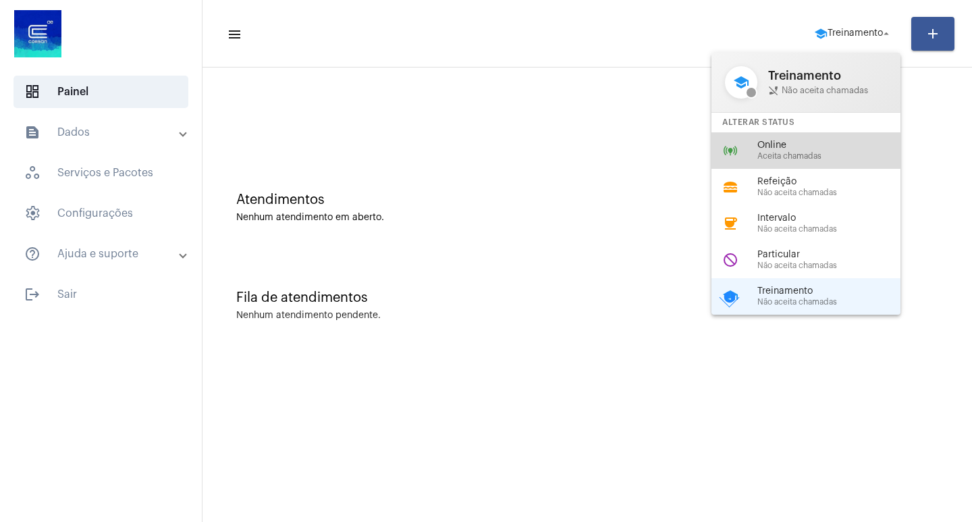
click at [778, 144] on span "Online" at bounding box center [835, 145] width 154 height 10
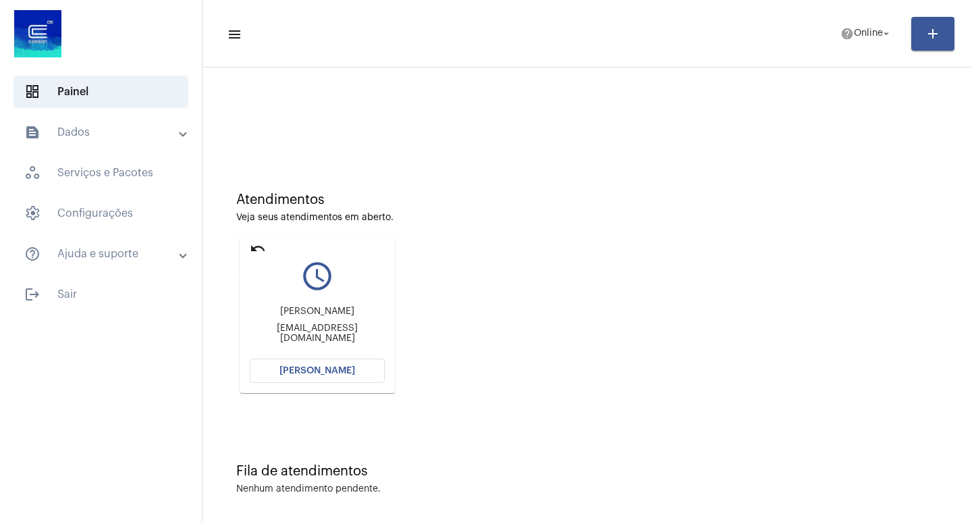
click at [258, 246] on mat-icon "undo" at bounding box center [258, 248] width 16 height 16
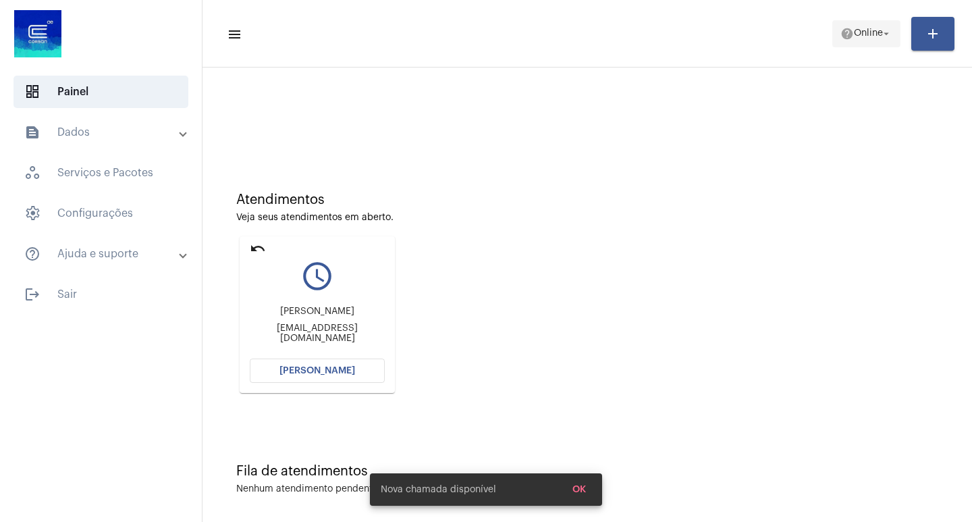
drag, startPoint x: 872, startPoint y: 28, endPoint x: 866, endPoint y: 37, distance: 11.1
click at [866, 37] on span "Online" at bounding box center [868, 33] width 29 height 9
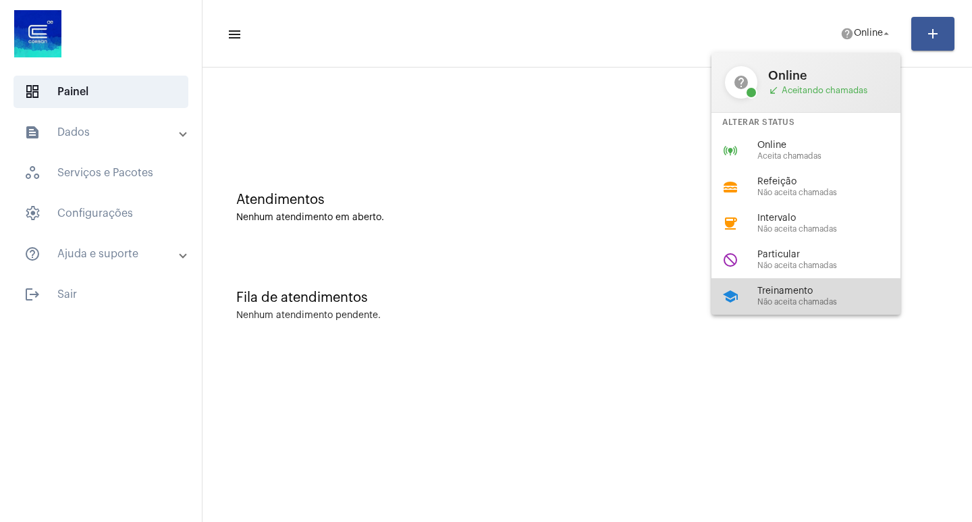
drag, startPoint x: 787, startPoint y: 304, endPoint x: 485, endPoint y: 12, distance: 419.7
click at [781, 300] on span "Não aceita chamadas" at bounding box center [835, 302] width 154 height 9
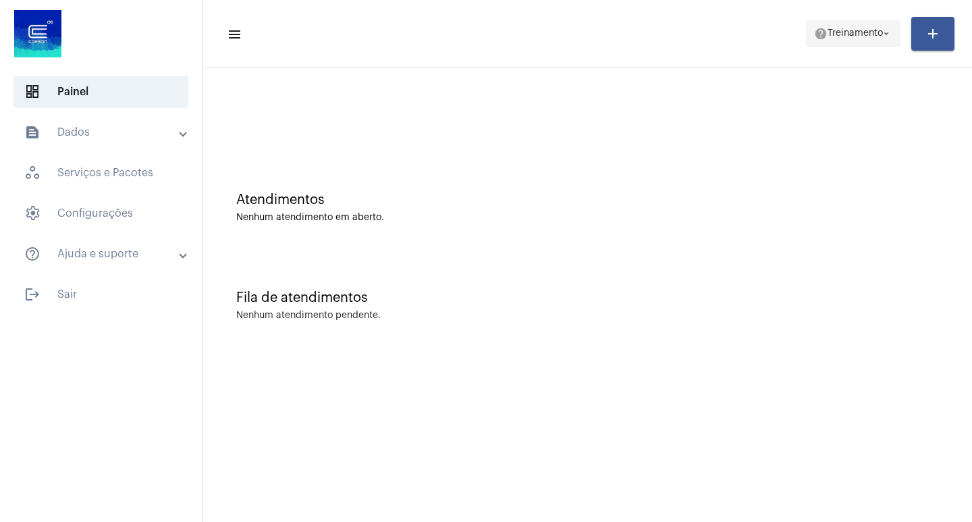
click at [867, 25] on span "help Treinamento arrow_drop_down" at bounding box center [853, 33] width 78 height 24
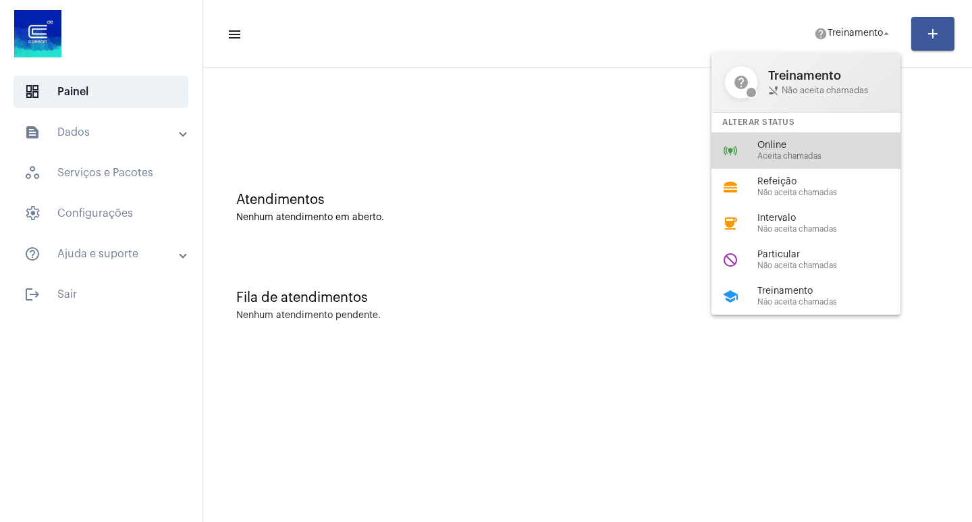
click at [785, 148] on span "Online" at bounding box center [835, 145] width 154 height 10
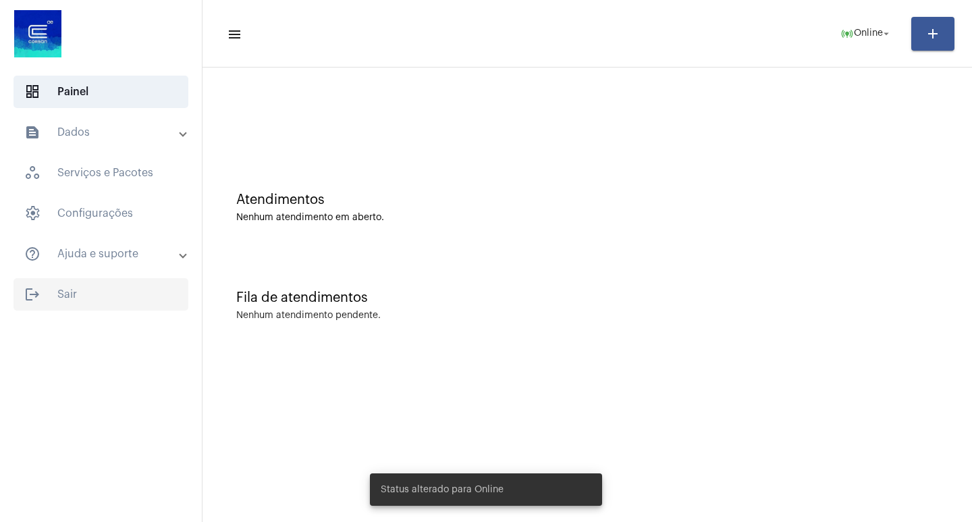
click at [62, 285] on span "logout Sair" at bounding box center [101, 294] width 175 height 32
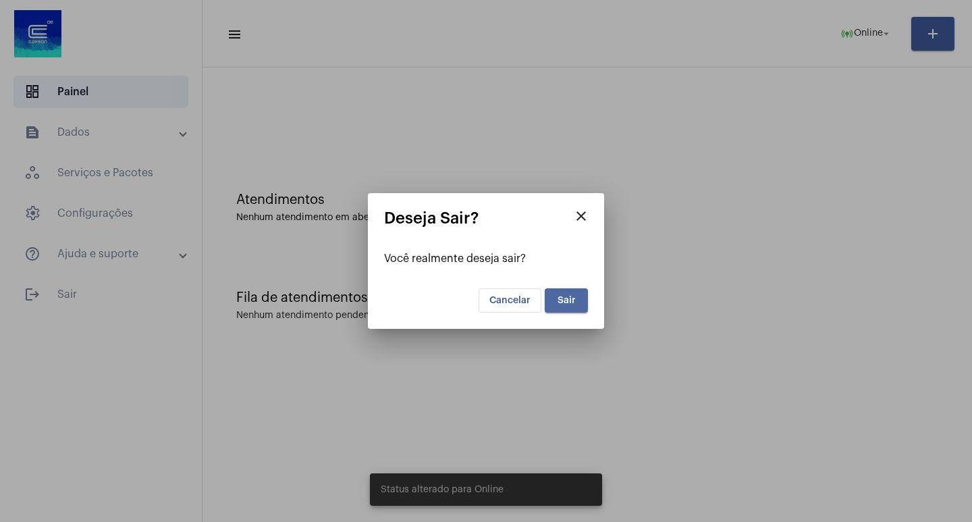
click at [572, 302] on span "Sair" at bounding box center [567, 300] width 18 height 9
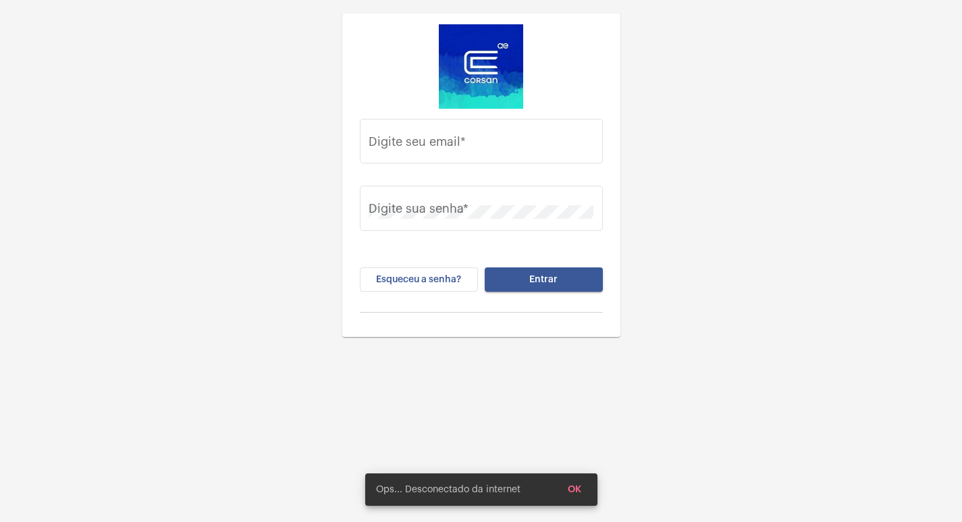
type input "[PERSON_NAME][EMAIL_ADDRESS][DOMAIN_NAME]"
